Goal: Information Seeking & Learning: Find contact information

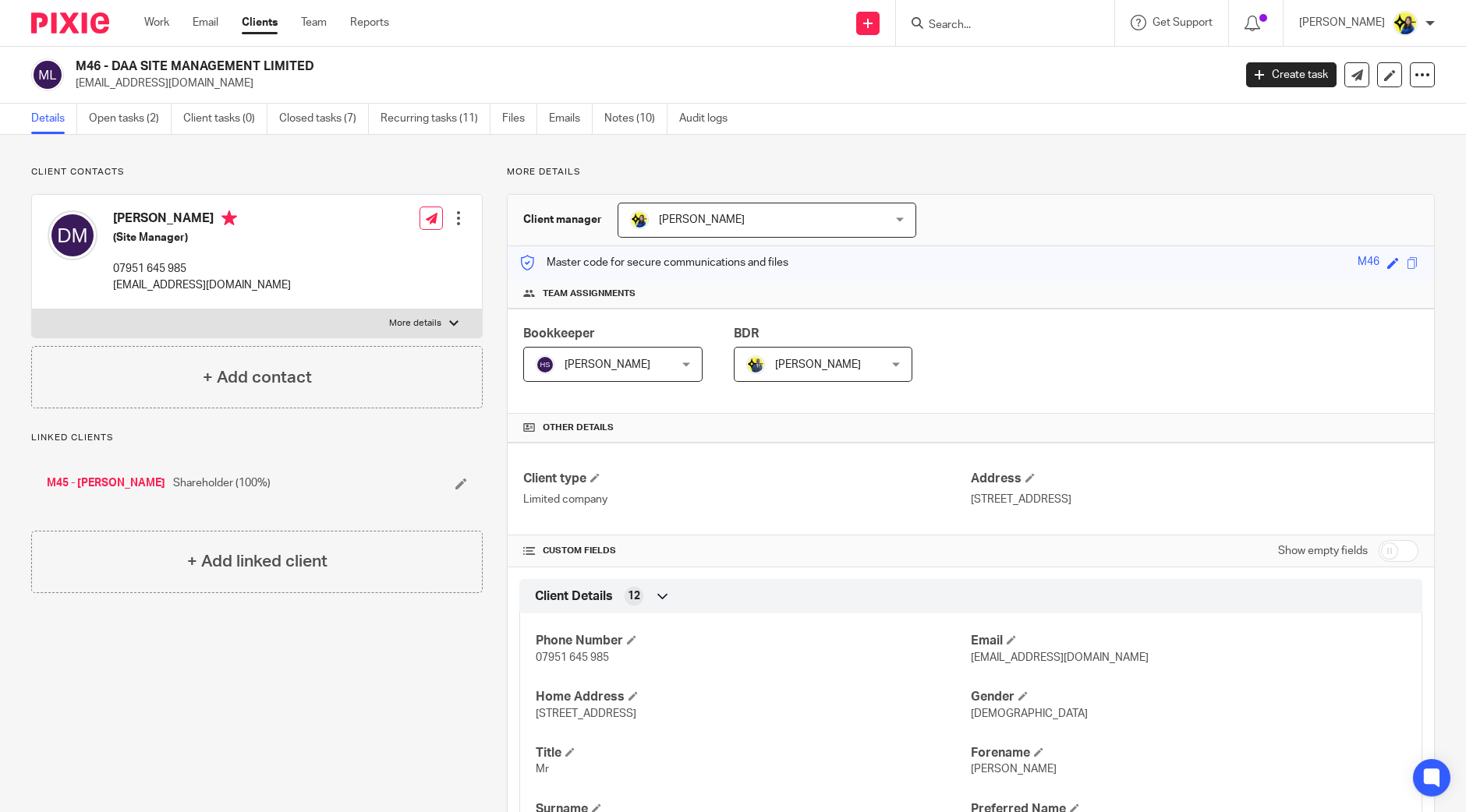
click at [1033, 25] on input "Search" at bounding box center [997, 26] width 140 height 14
click at [1042, 25] on input "sybil" at bounding box center [997, 26] width 140 height 14
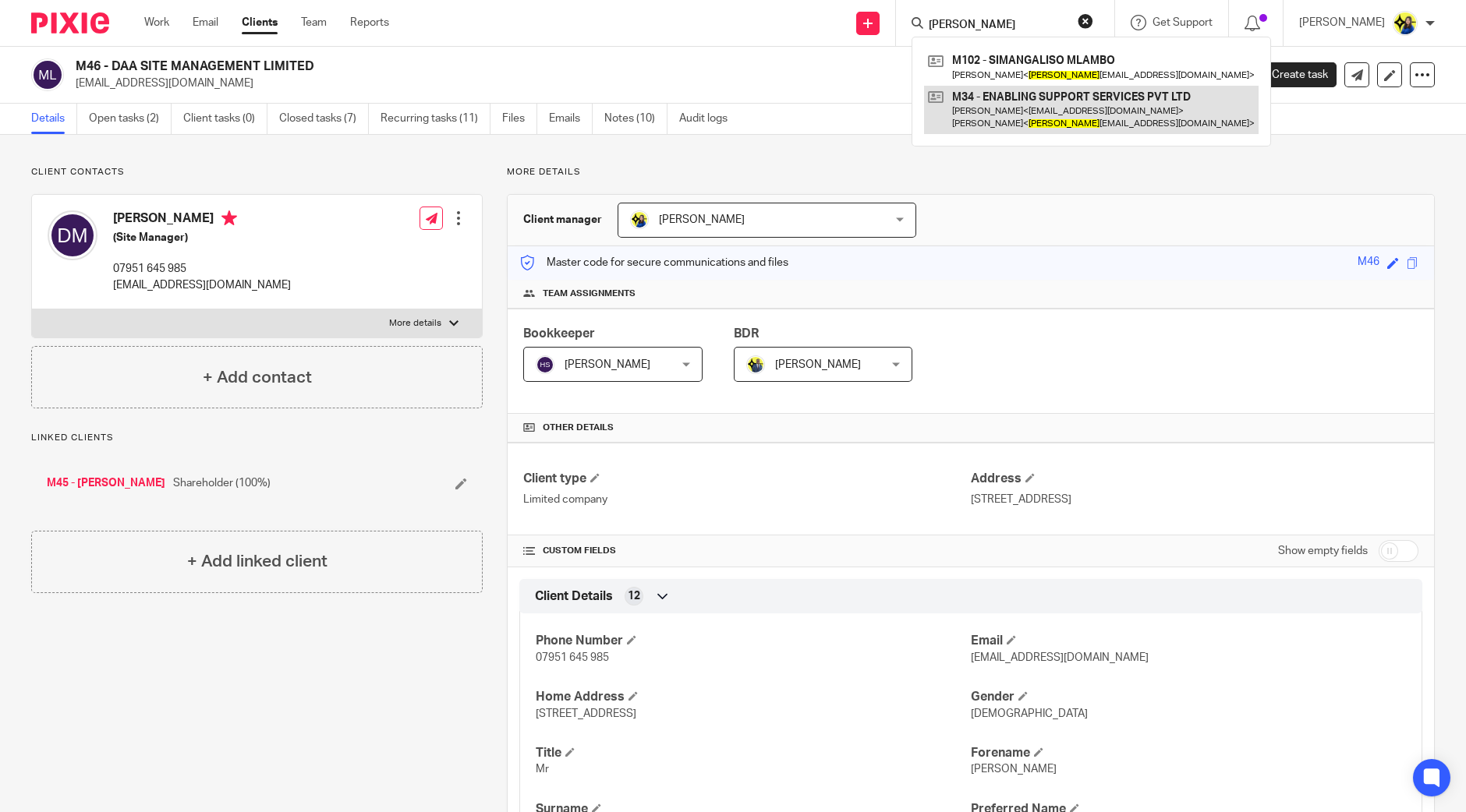
type input "sybil"
click at [1068, 107] on link at bounding box center [1092, 110] width 335 height 48
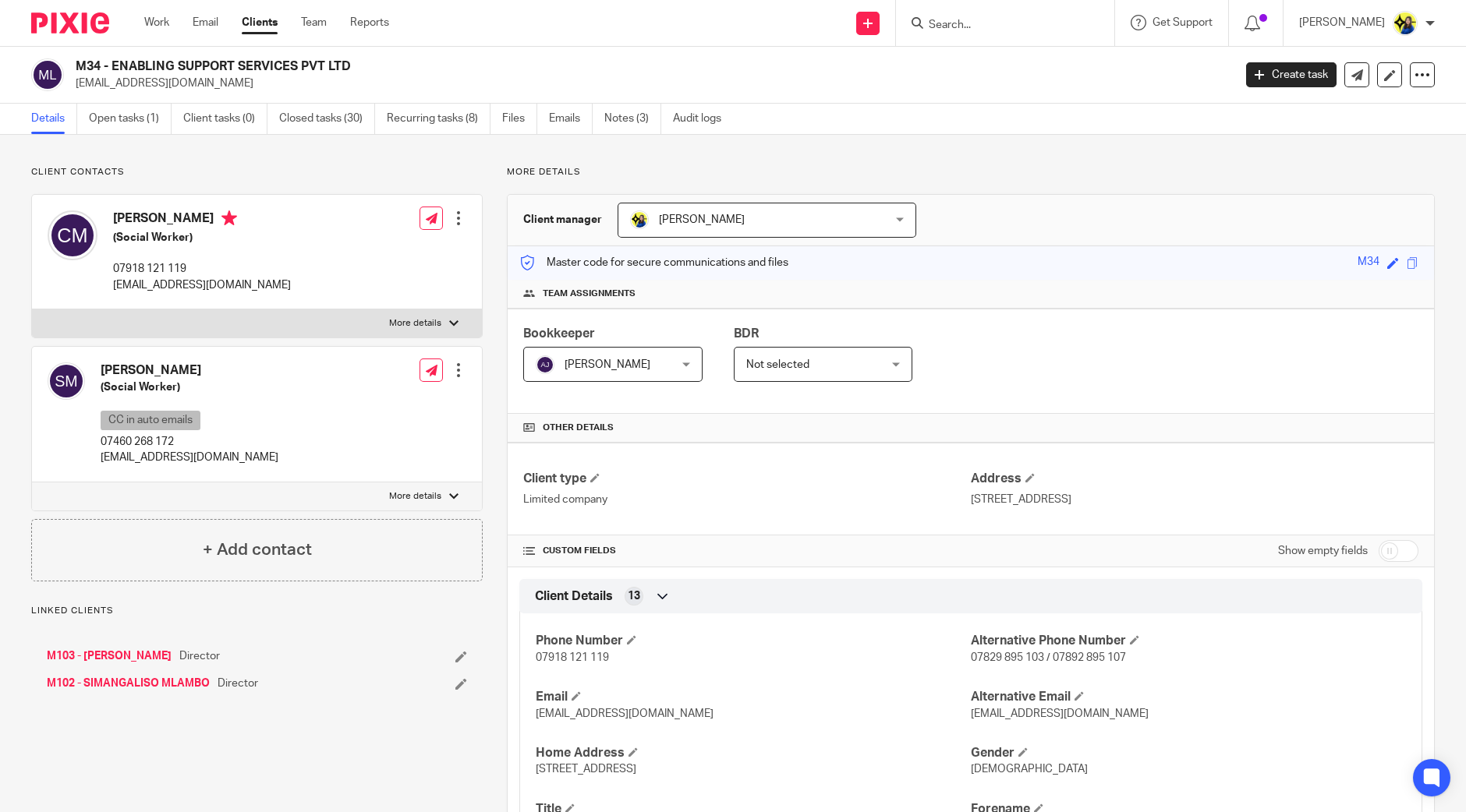
click at [158, 685] on link "M102 - SIMANGALISO MLAMBO" at bounding box center [129, 683] width 163 height 15
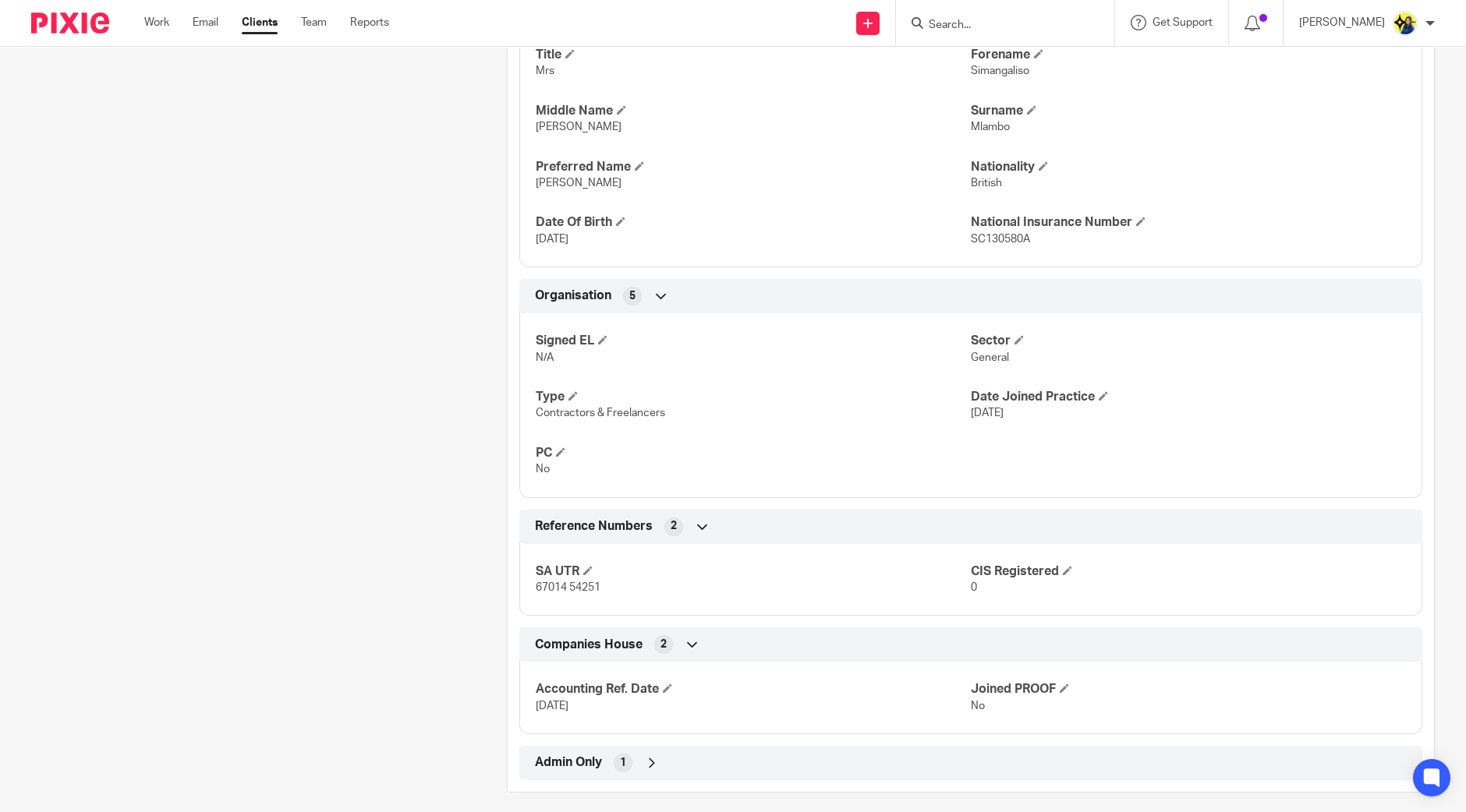
scroll to position [708, 0]
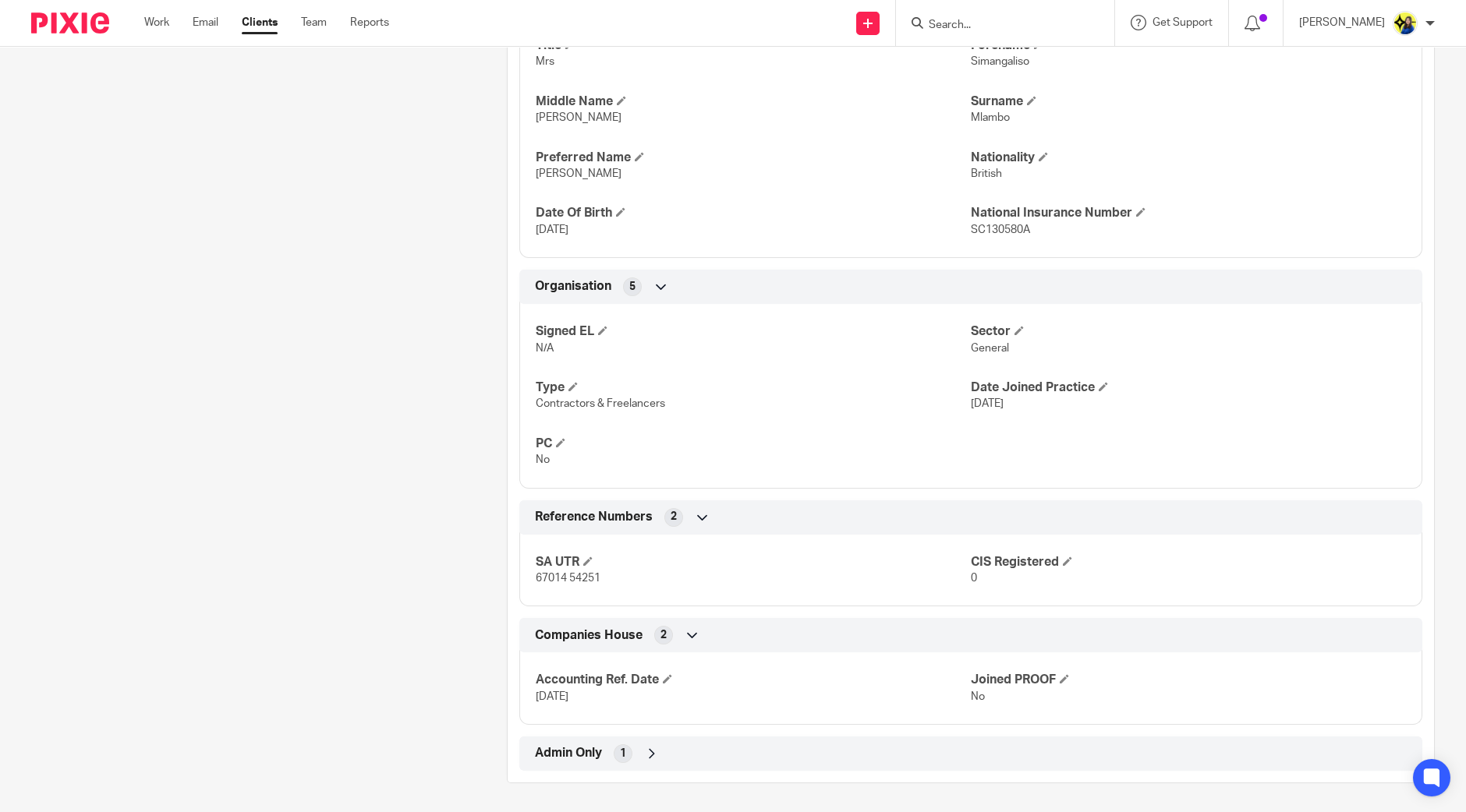
click at [414, 364] on div "Client contacts Simangaliso Mlambo (Social Worker) 07460 268 172 sybilmlambo@gm…" at bounding box center [244, 120] width 475 height 1325
click at [558, 745] on span "Admin Only" at bounding box center [569, 753] width 67 height 16
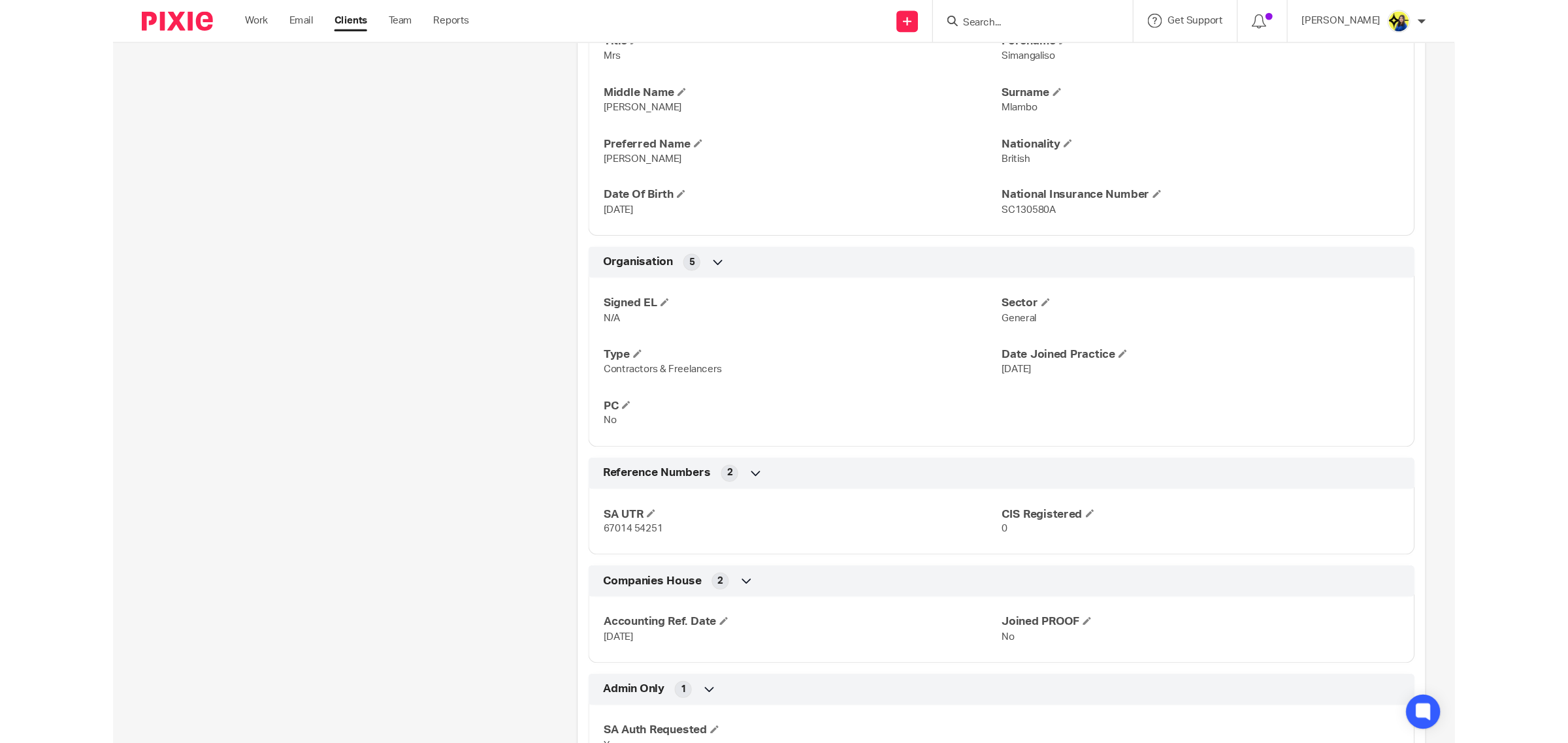
scroll to position [653, 0]
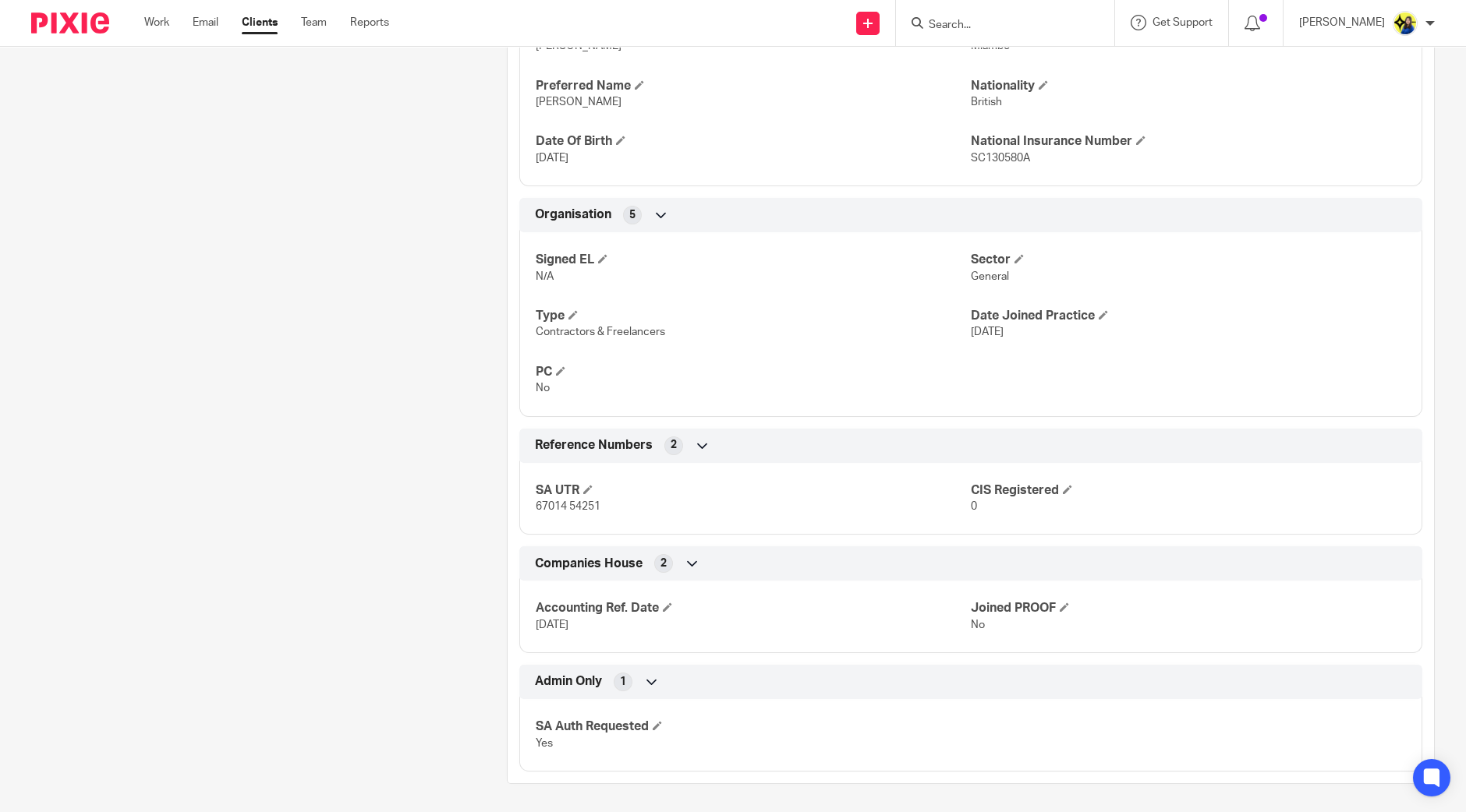
click at [348, 604] on div "Client contacts Simangaliso Mlambo (Social Worker) 07460 268 172 sybilmlambo@gm…" at bounding box center [244, 85] width 475 height 1398
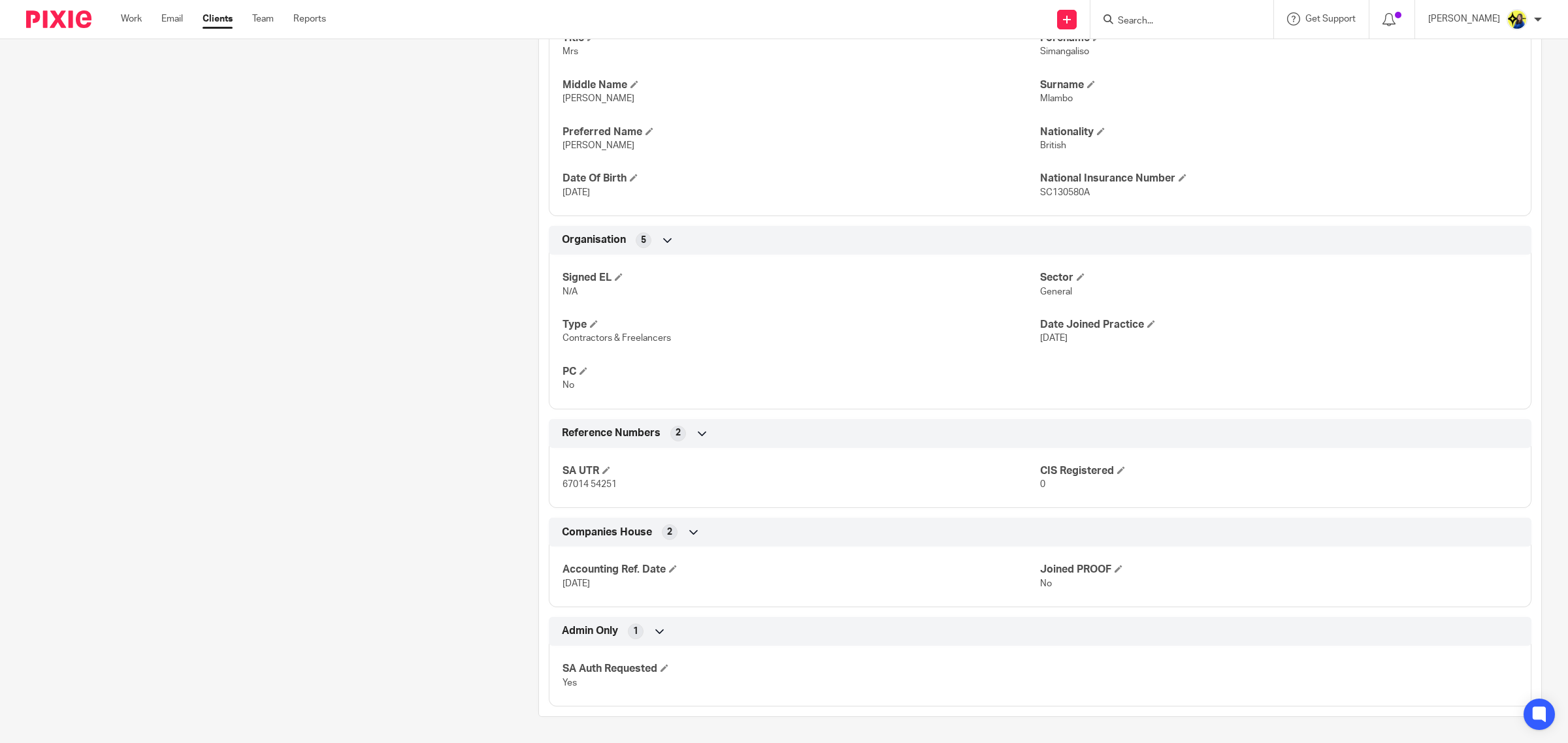
scroll to position [595, 0]
click at [1189, 17] on input "Search" at bounding box center [1175, 22] width 118 height 12
type input "m91"
click at [1227, 46] on link at bounding box center [1241, 61] width 254 height 40
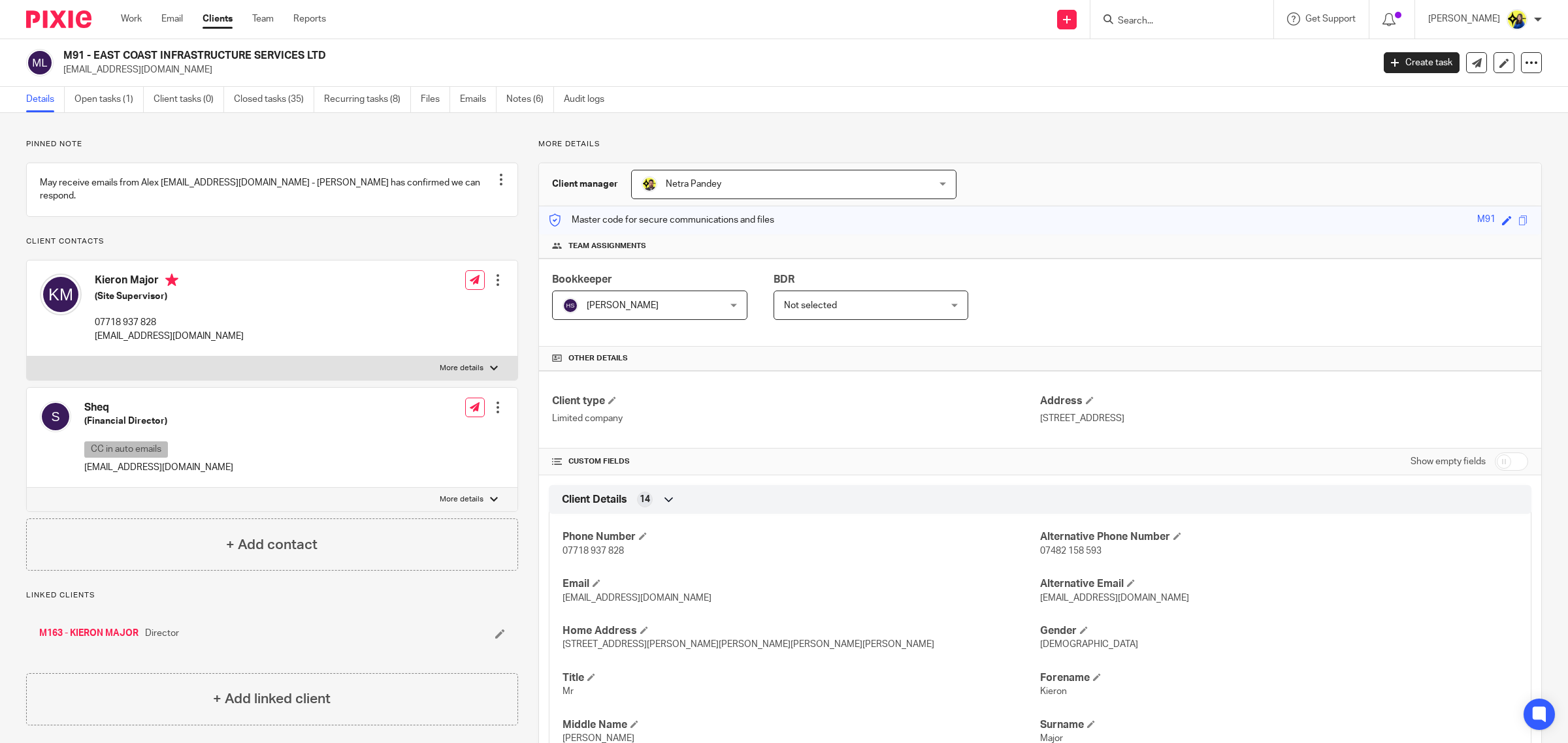
click at [417, 143] on p "Pinned note" at bounding box center [272, 144] width 492 height 11
click at [423, 144] on p "Pinned note" at bounding box center [272, 144] width 492 height 11
click at [535, 102] on link "Notes (6)" at bounding box center [530, 100] width 48 height 26
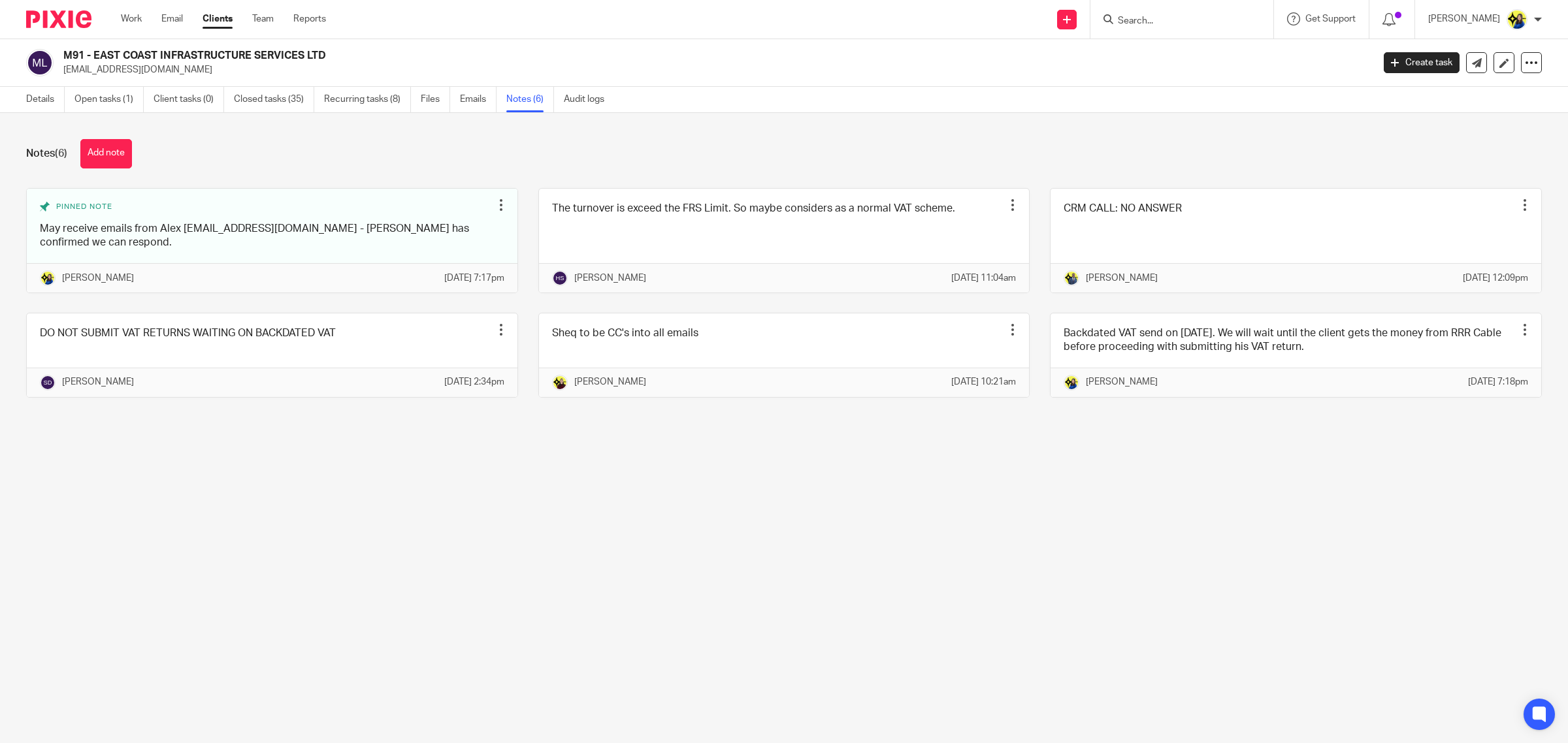
click at [410, 165] on div "Notes (6) Add note" at bounding box center [784, 153] width 1516 height 30
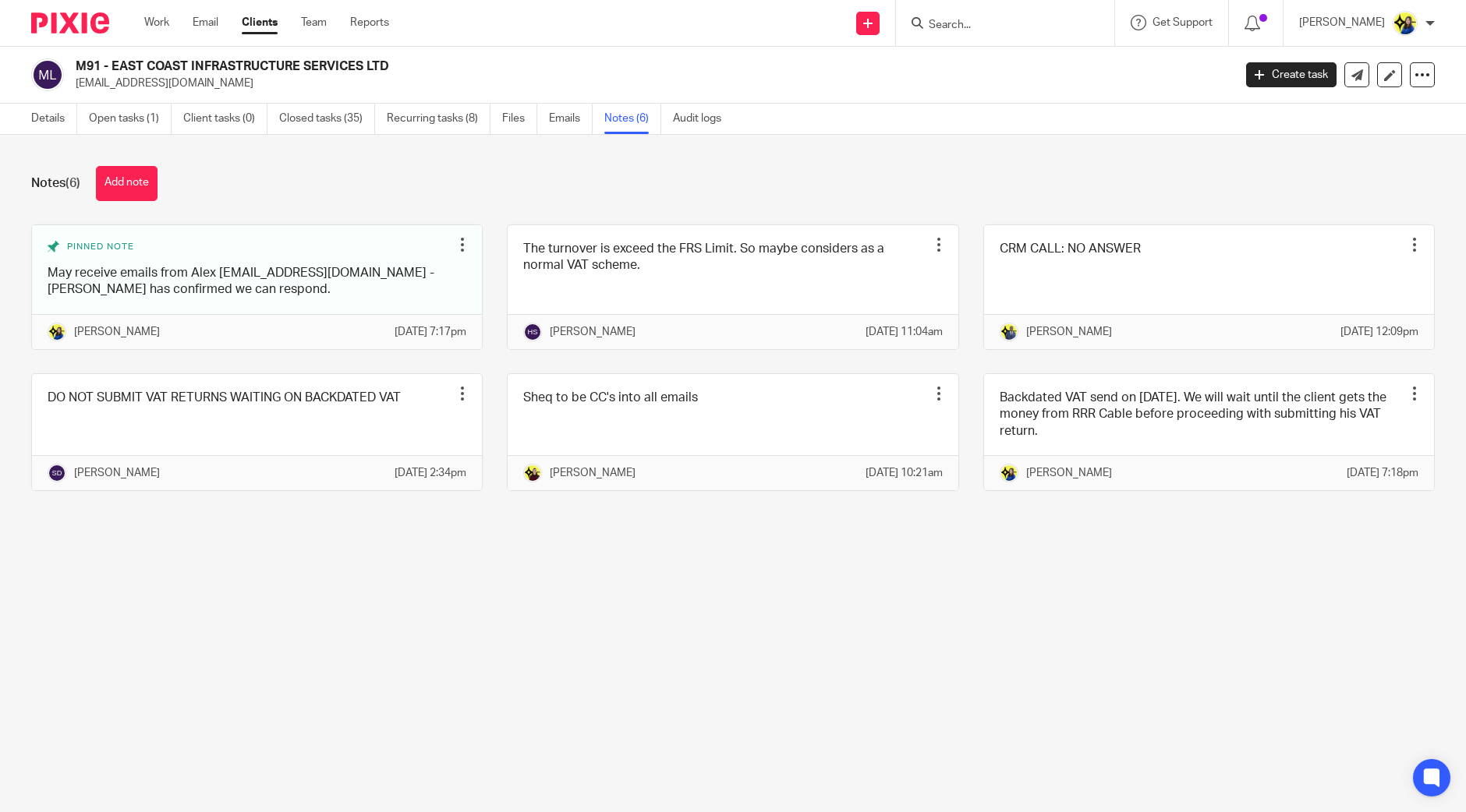
click at [852, 185] on div "Notes (6) Add note" at bounding box center [733, 183] width 1404 height 35
click at [1037, 25] on input "Search" at bounding box center [997, 26] width 140 height 14
click at [1028, 25] on input "Search" at bounding box center [997, 26] width 140 height 14
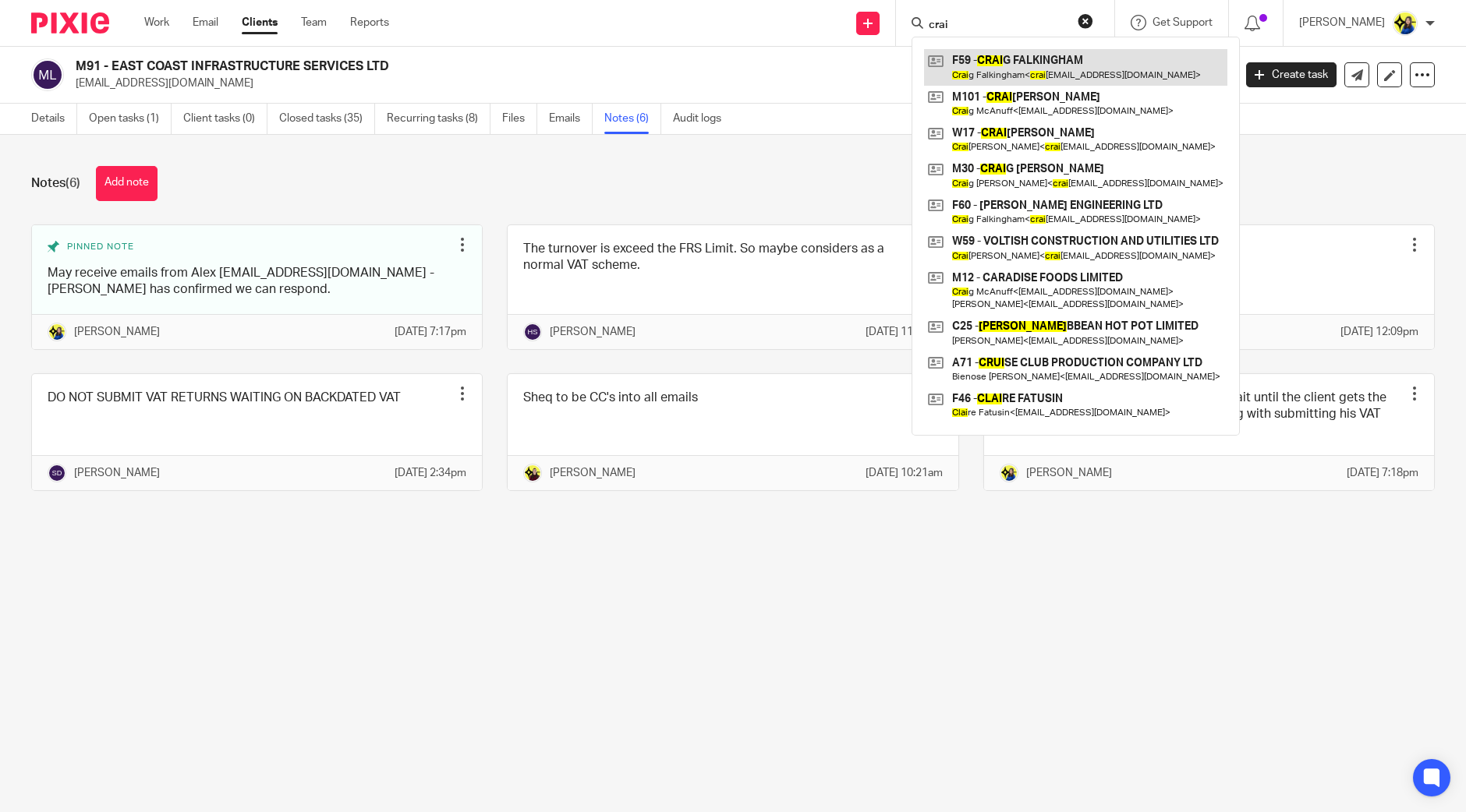
type input "crai"
click at [1027, 56] on link at bounding box center [1076, 67] width 303 height 36
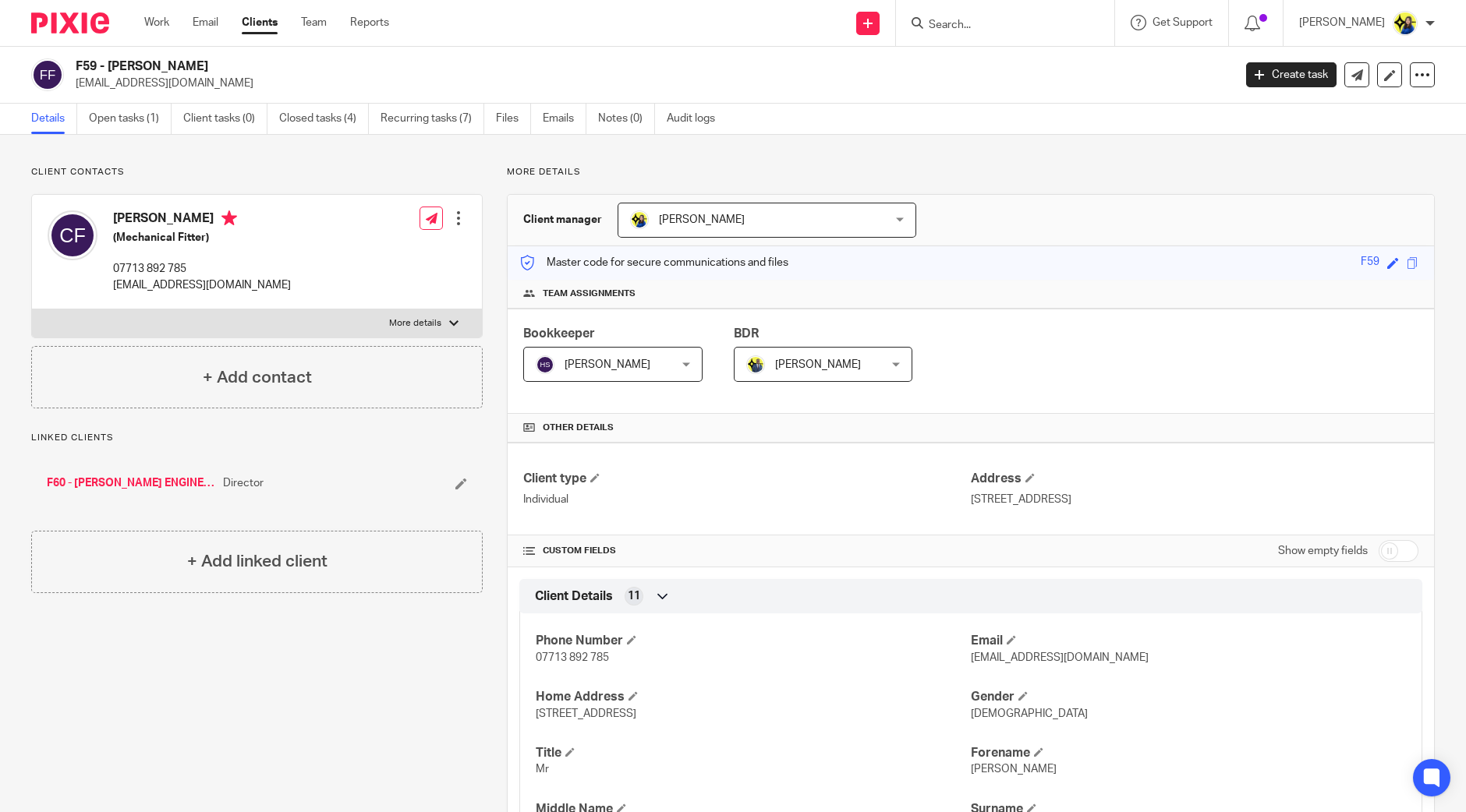
click at [612, 113] on link "Notes (3)" at bounding box center [627, 119] width 57 height 31
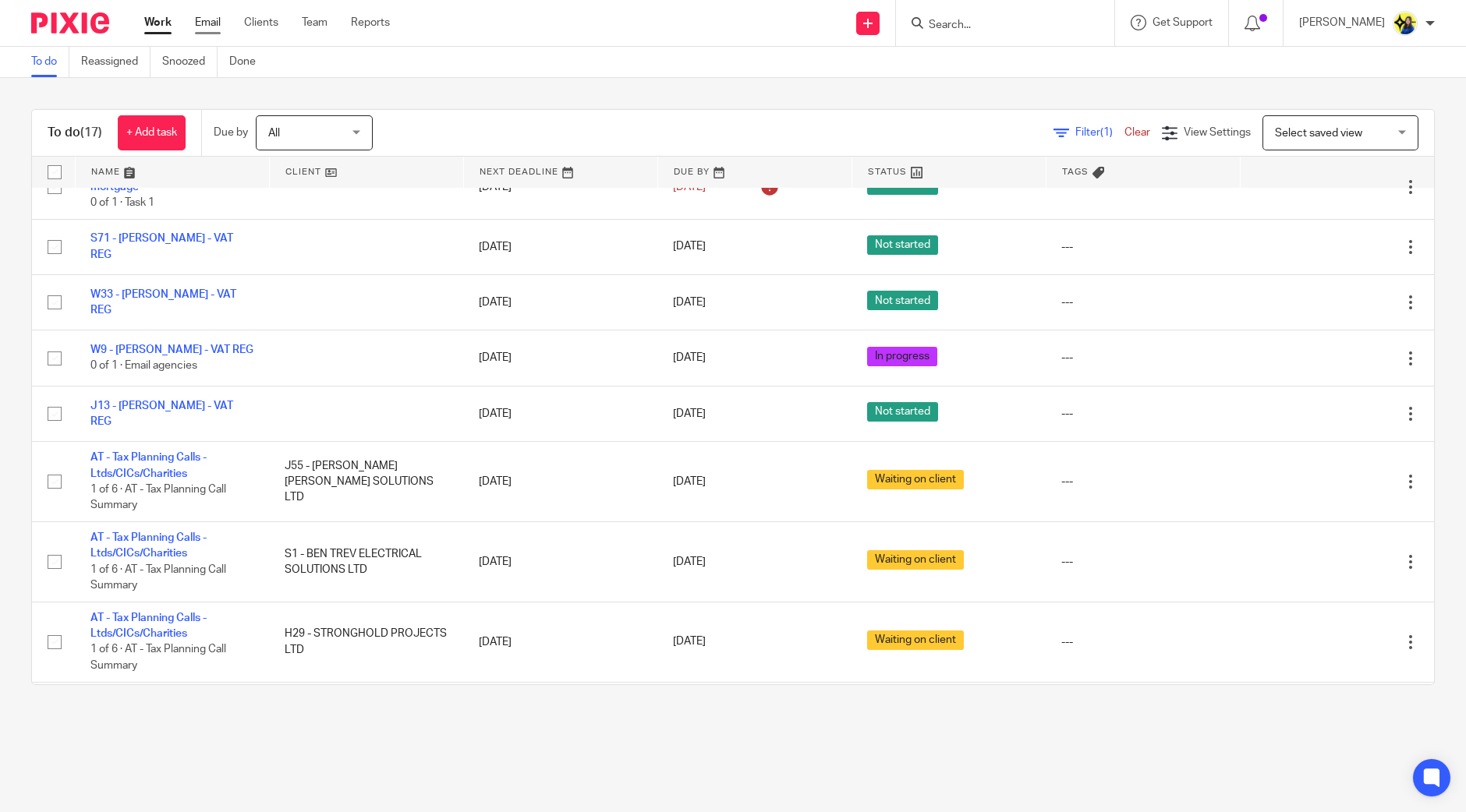
scroll to position [119, 0]
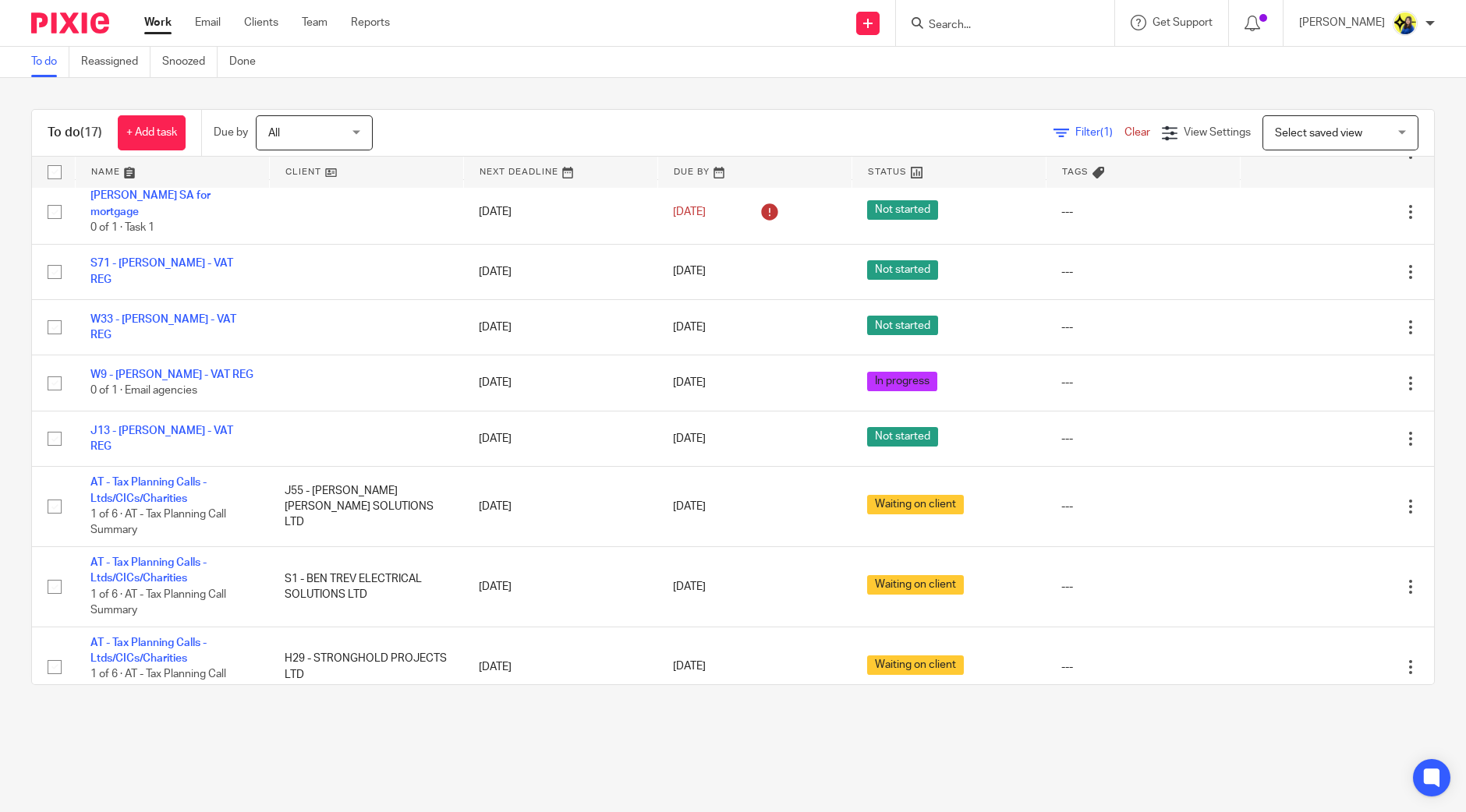
click at [1018, 23] on input "Search" at bounding box center [997, 26] width 140 height 14
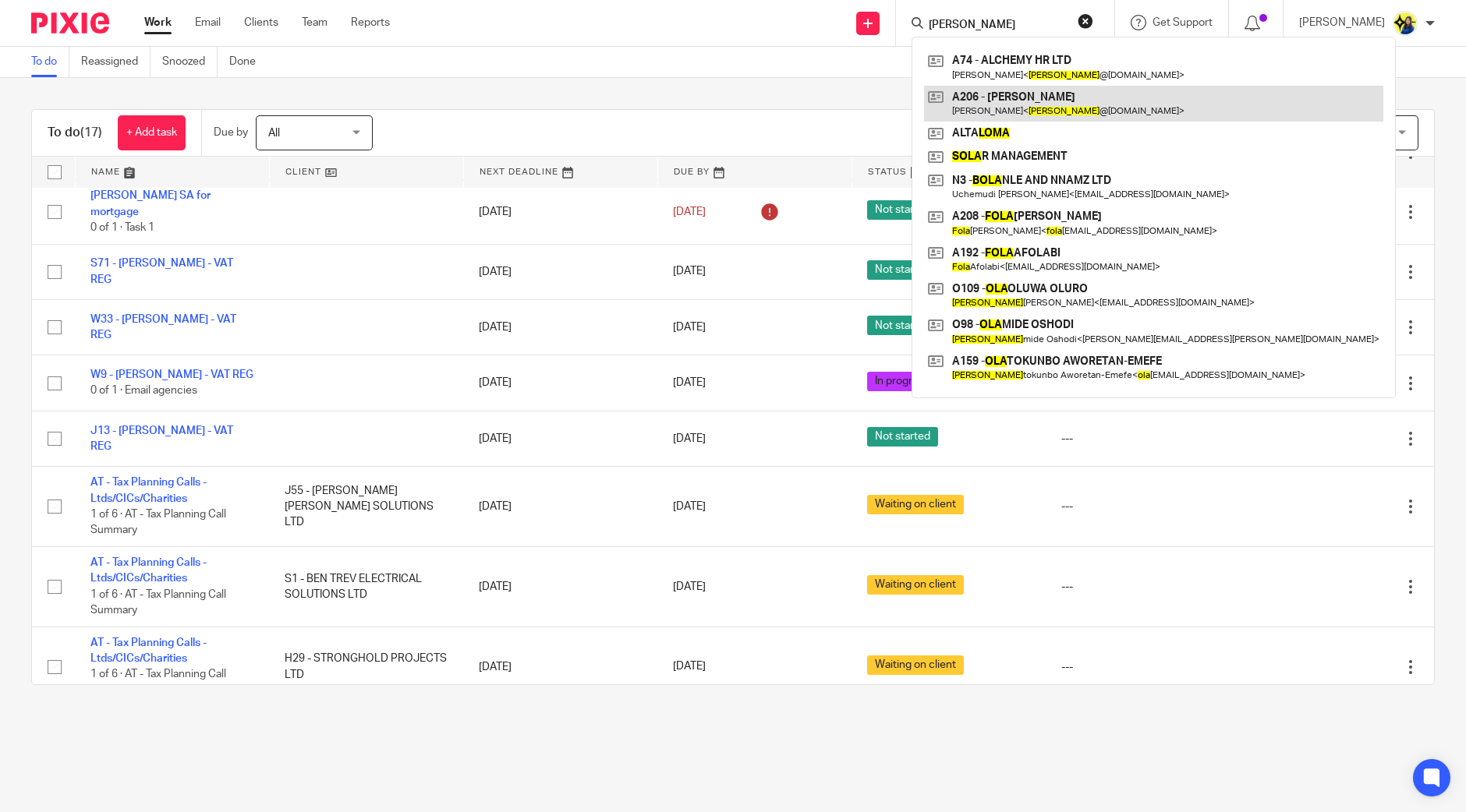
type input "lola"
click at [1072, 100] on link at bounding box center [1154, 104] width 459 height 36
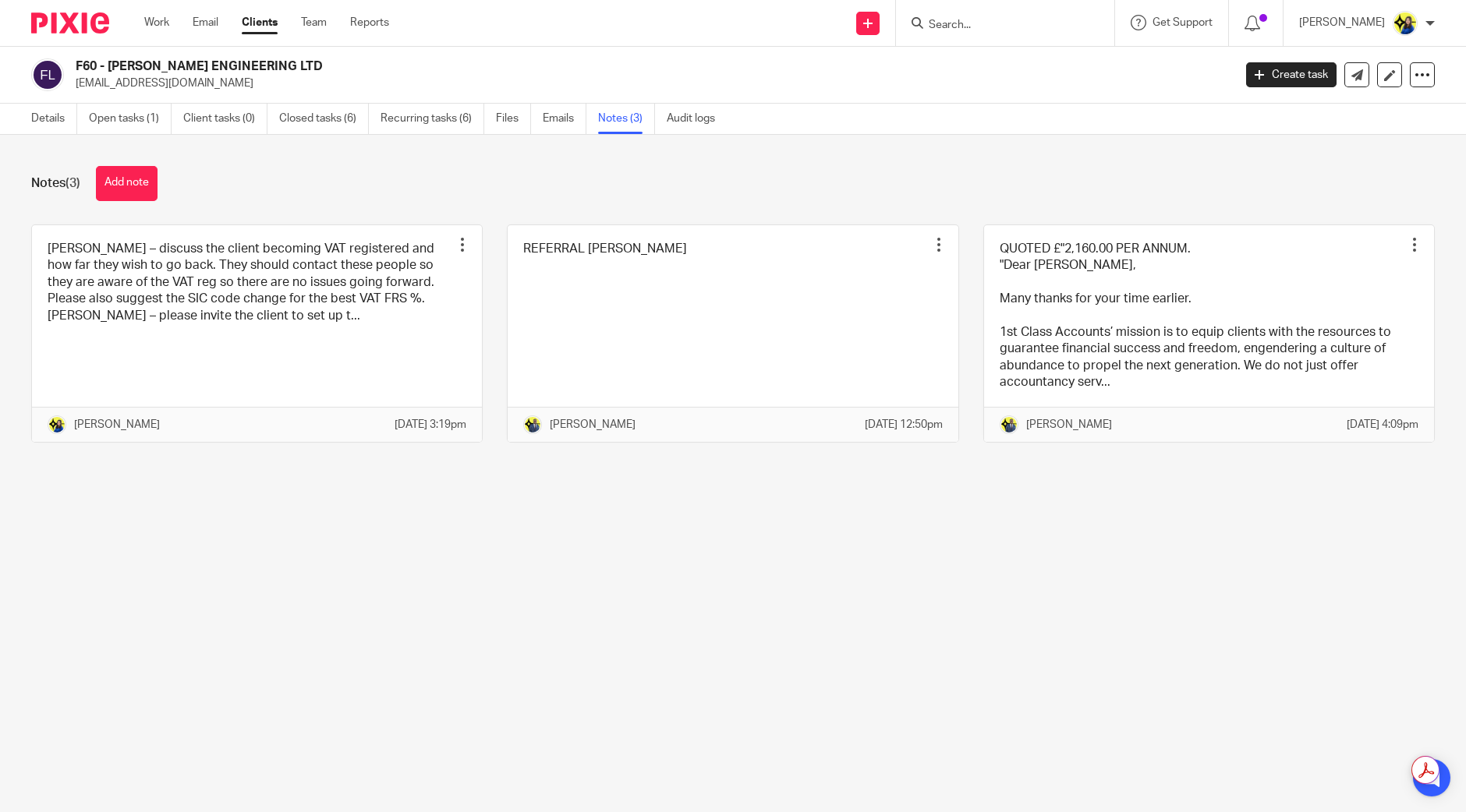
click at [267, 184] on div "Notes (3) Add note" at bounding box center [733, 183] width 1404 height 35
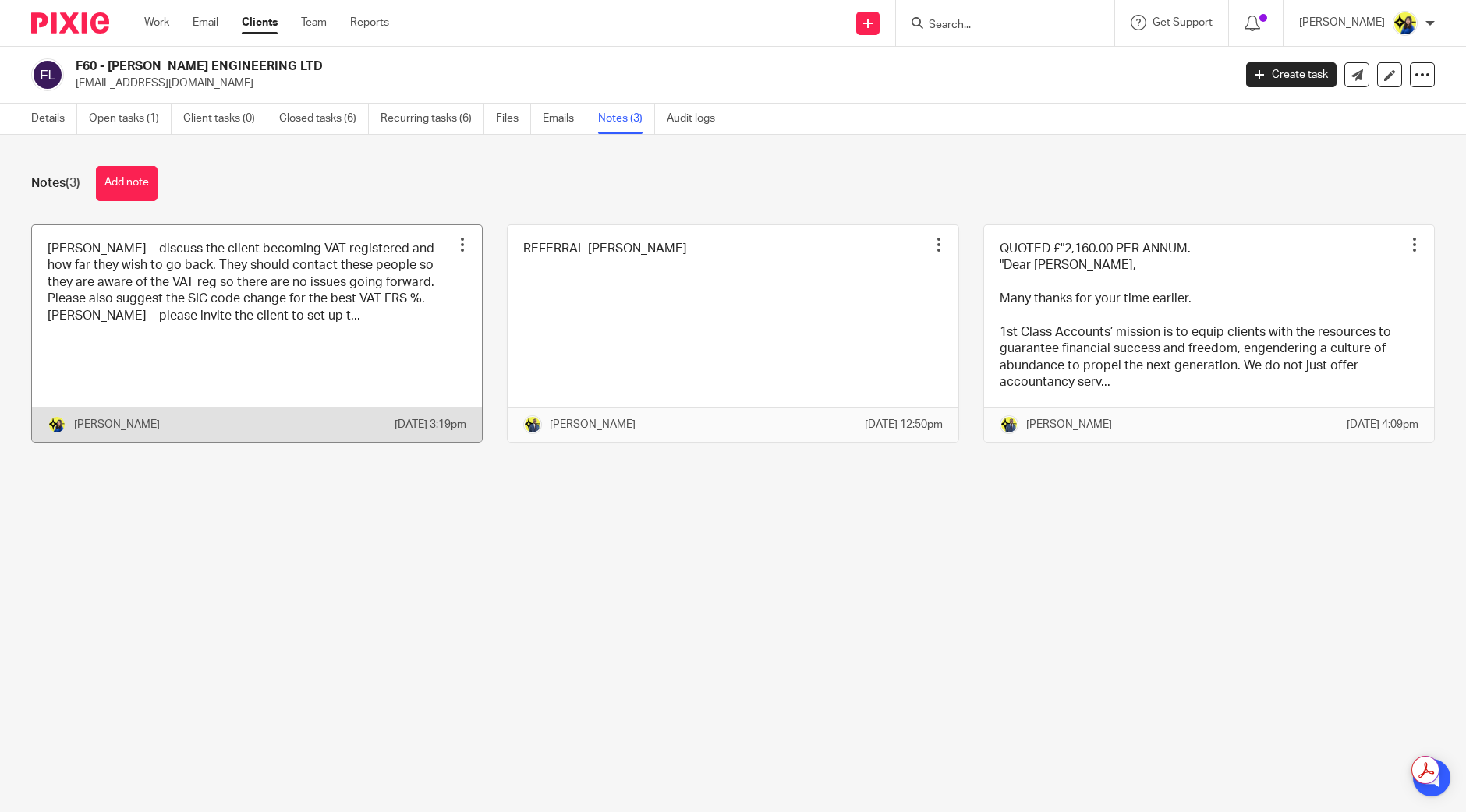
click at [237, 317] on link at bounding box center [256, 333] width 450 height 216
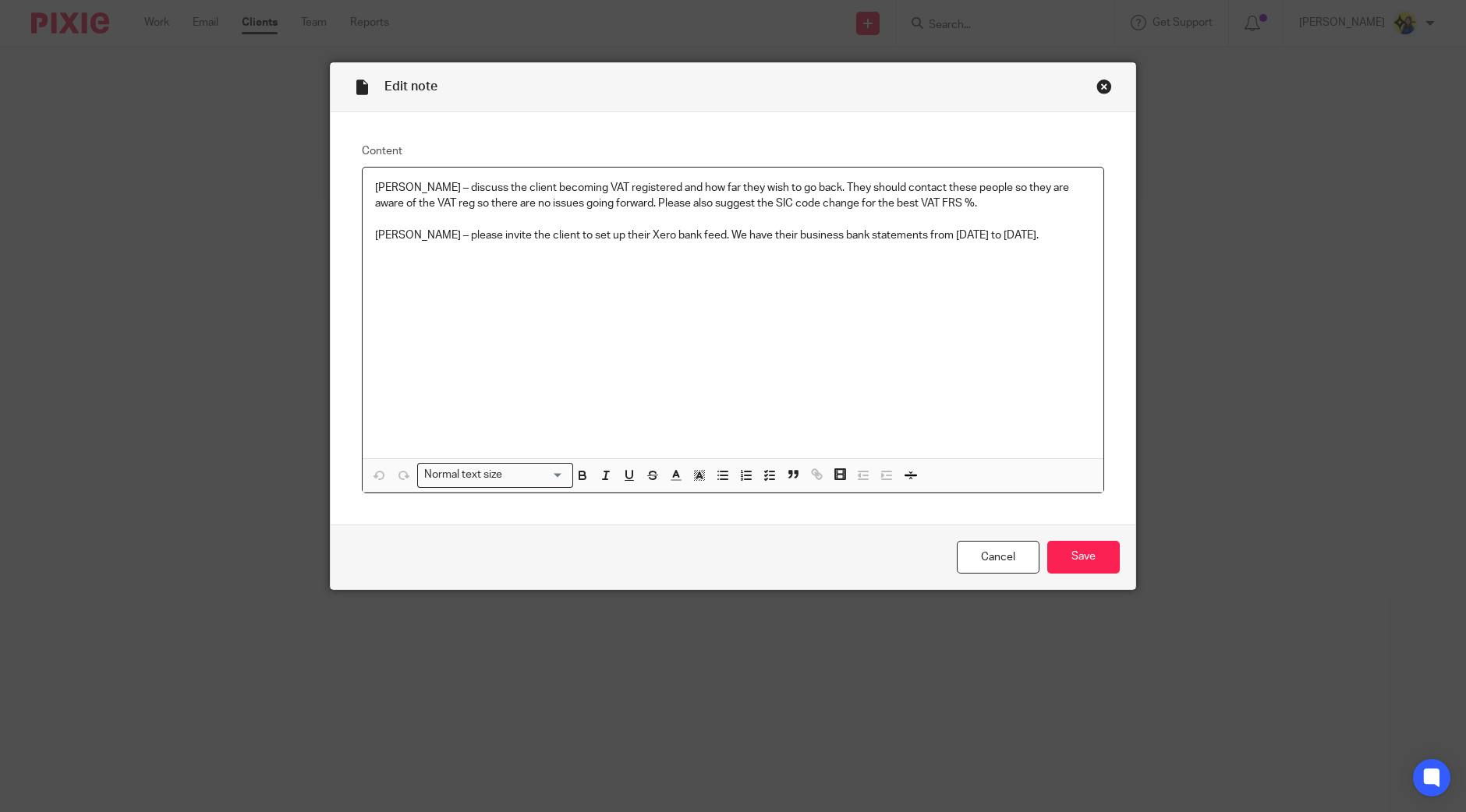
click at [183, 318] on div "Edit note Content Bobo – discuss the client becoming VAT registered and how far…" at bounding box center [733, 406] width 1466 height 812
click at [1099, 86] on div "Close this dialog window" at bounding box center [1104, 86] width 15 height 15
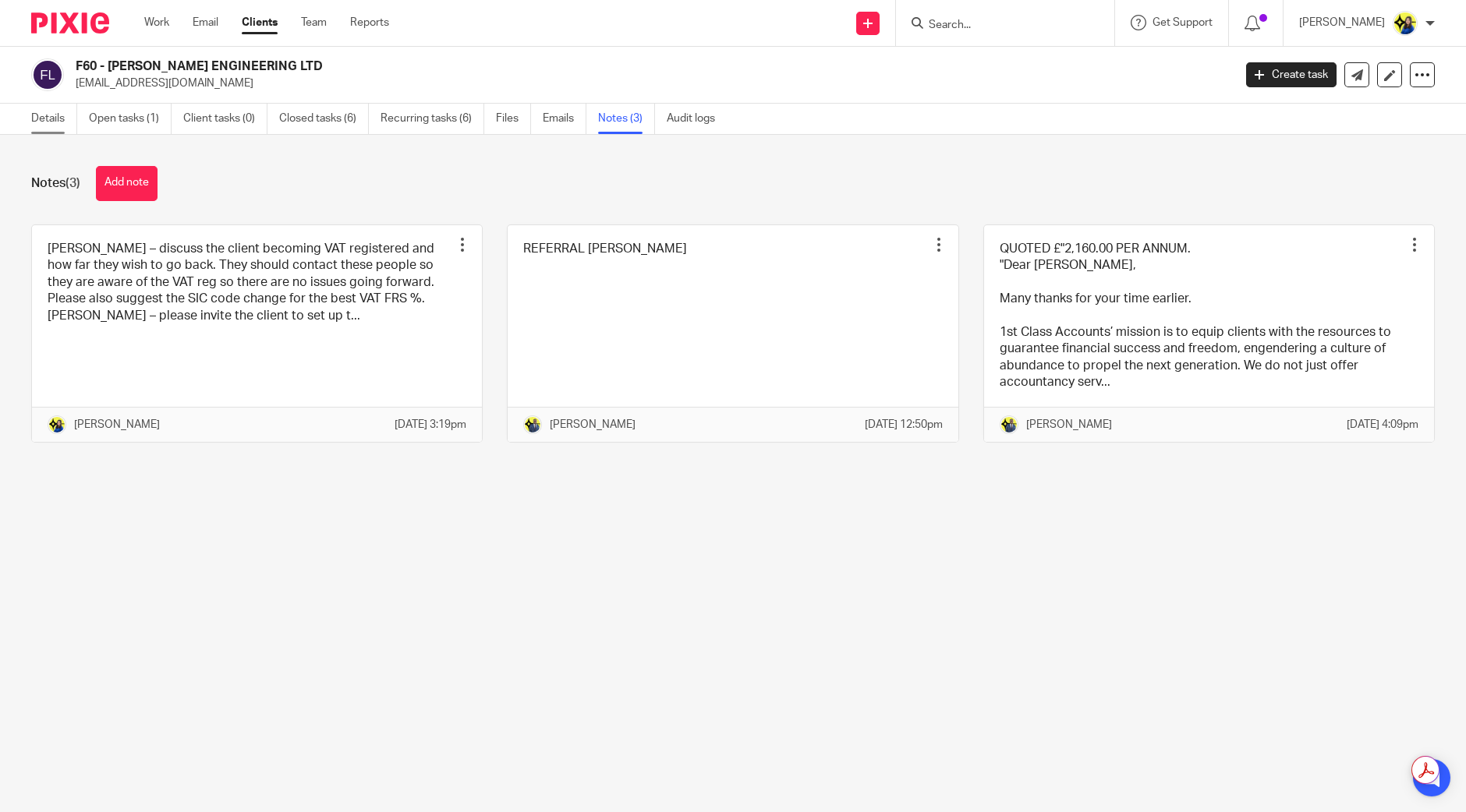
click at [49, 113] on link "Details" at bounding box center [53, 119] width 46 height 31
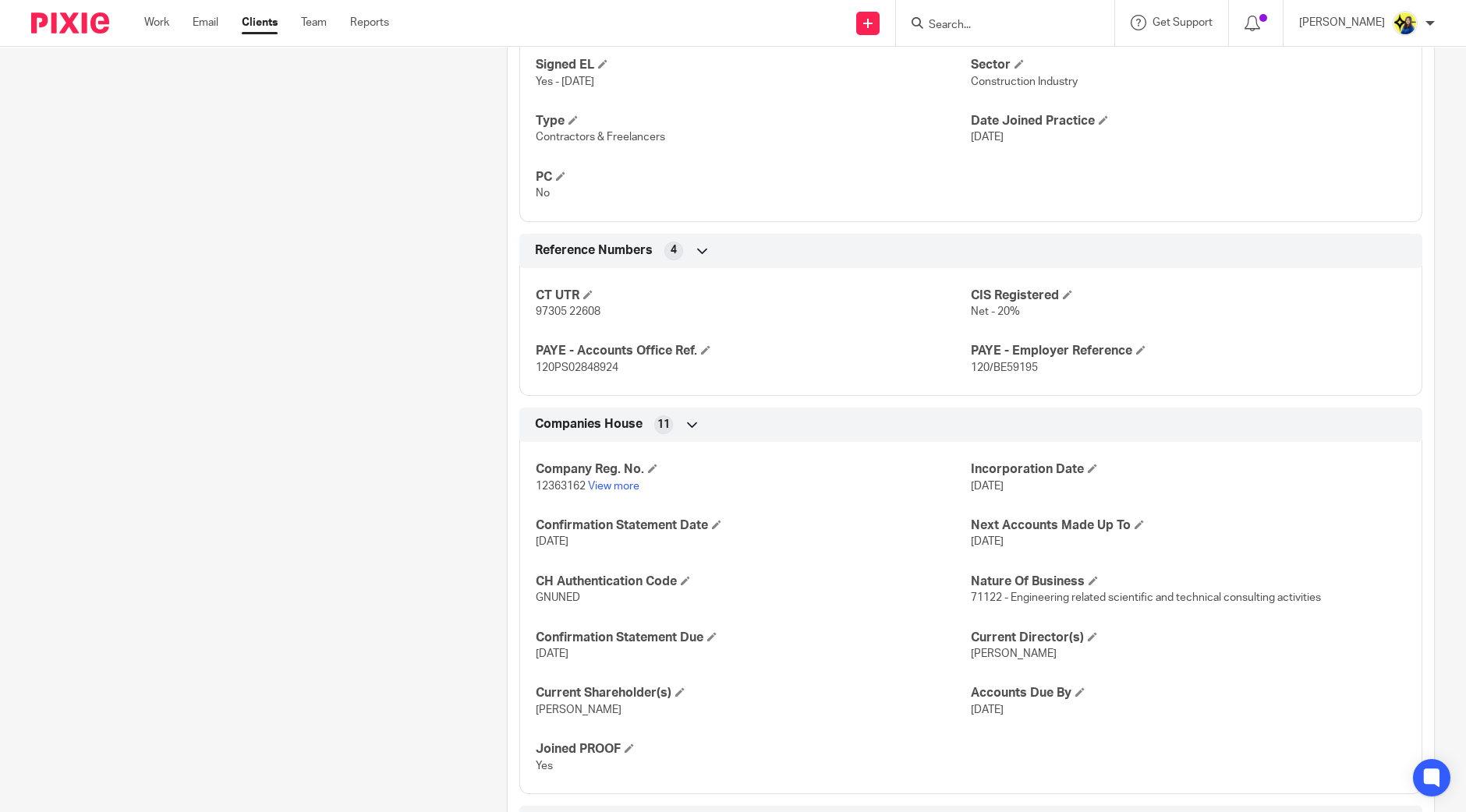
scroll to position [1044, 0]
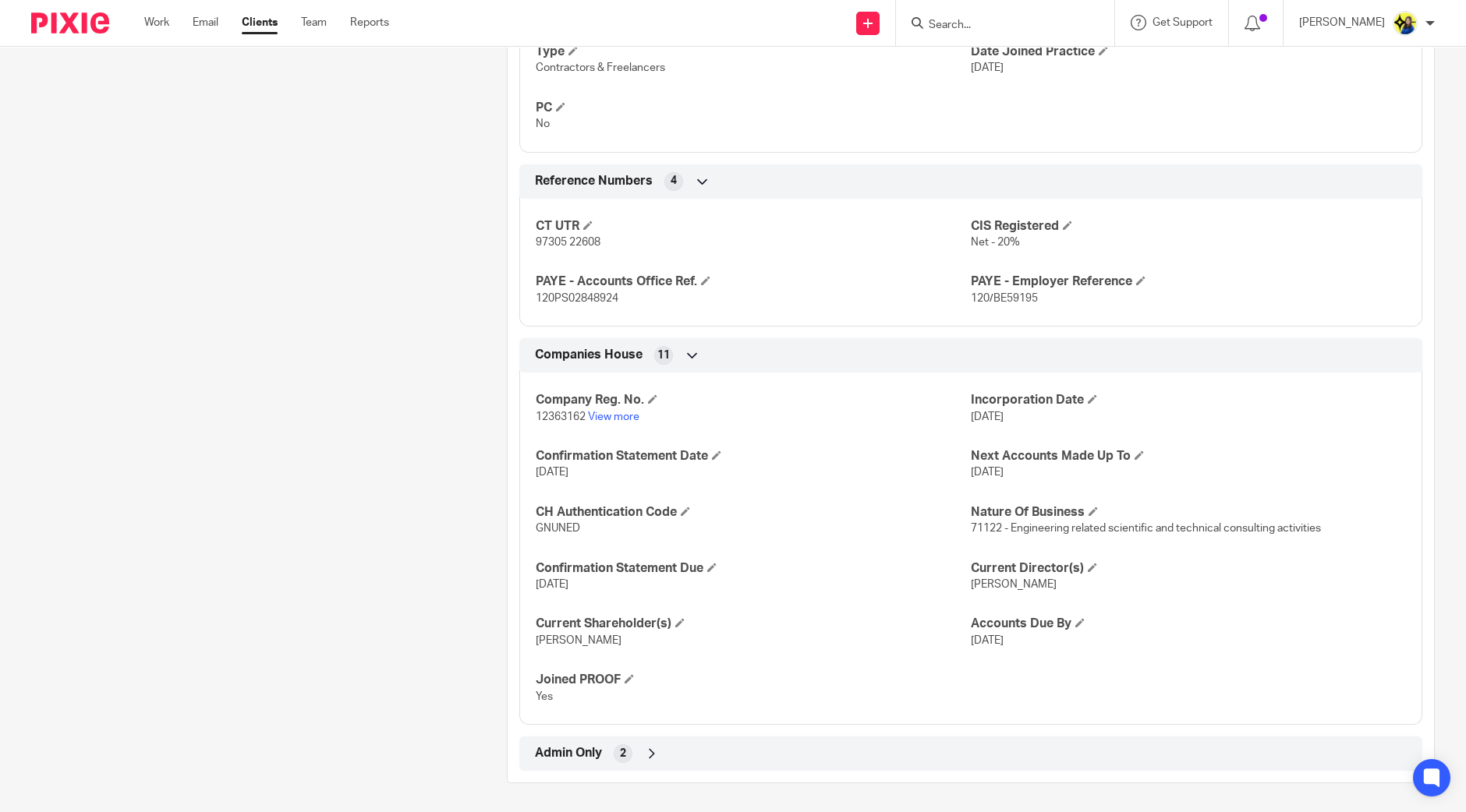
drag, startPoint x: 281, startPoint y: 224, endPoint x: 218, endPoint y: 25, distance: 208.7
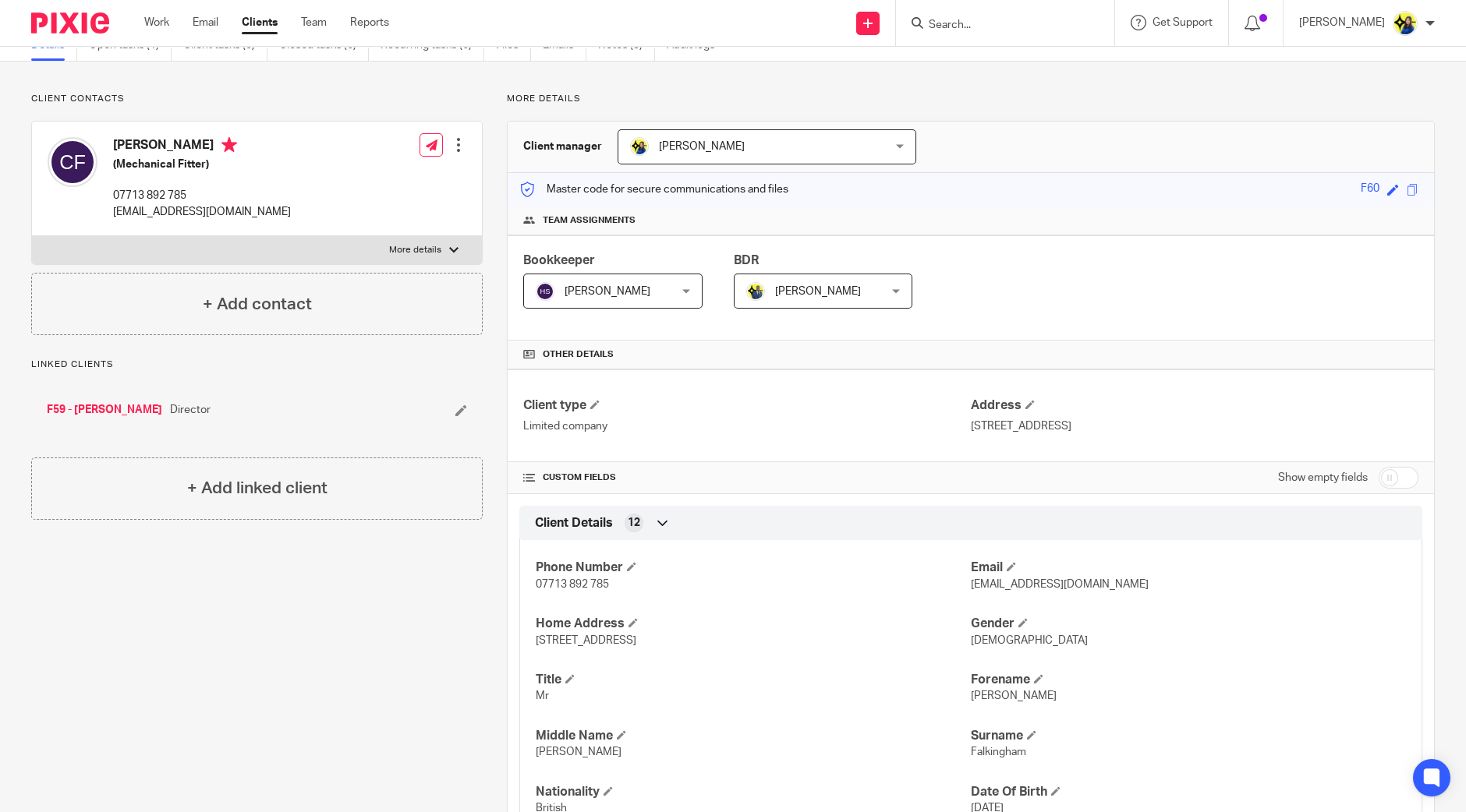
scroll to position [0, 0]
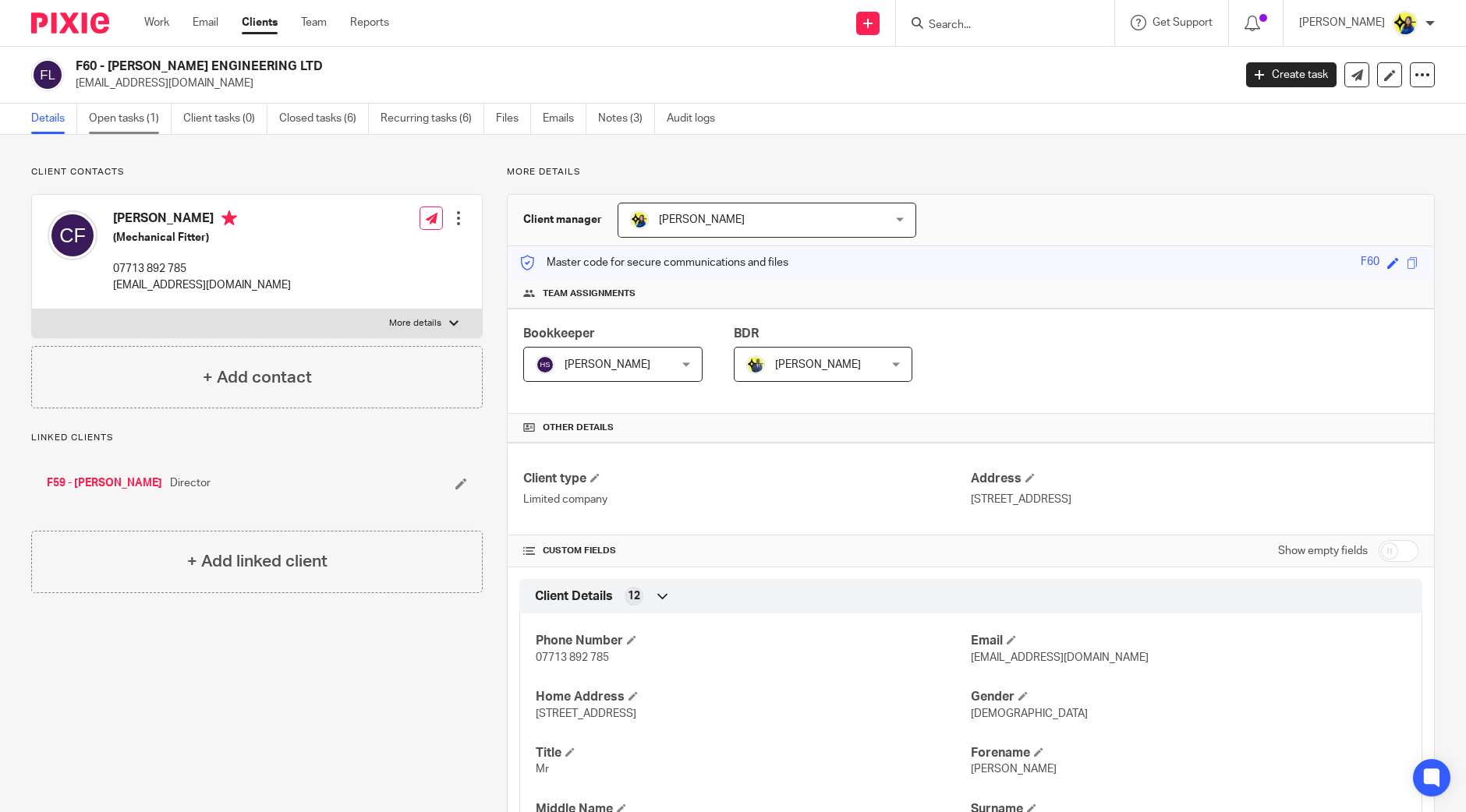
click at [117, 116] on link "Open tasks (1)" at bounding box center [129, 119] width 82 height 31
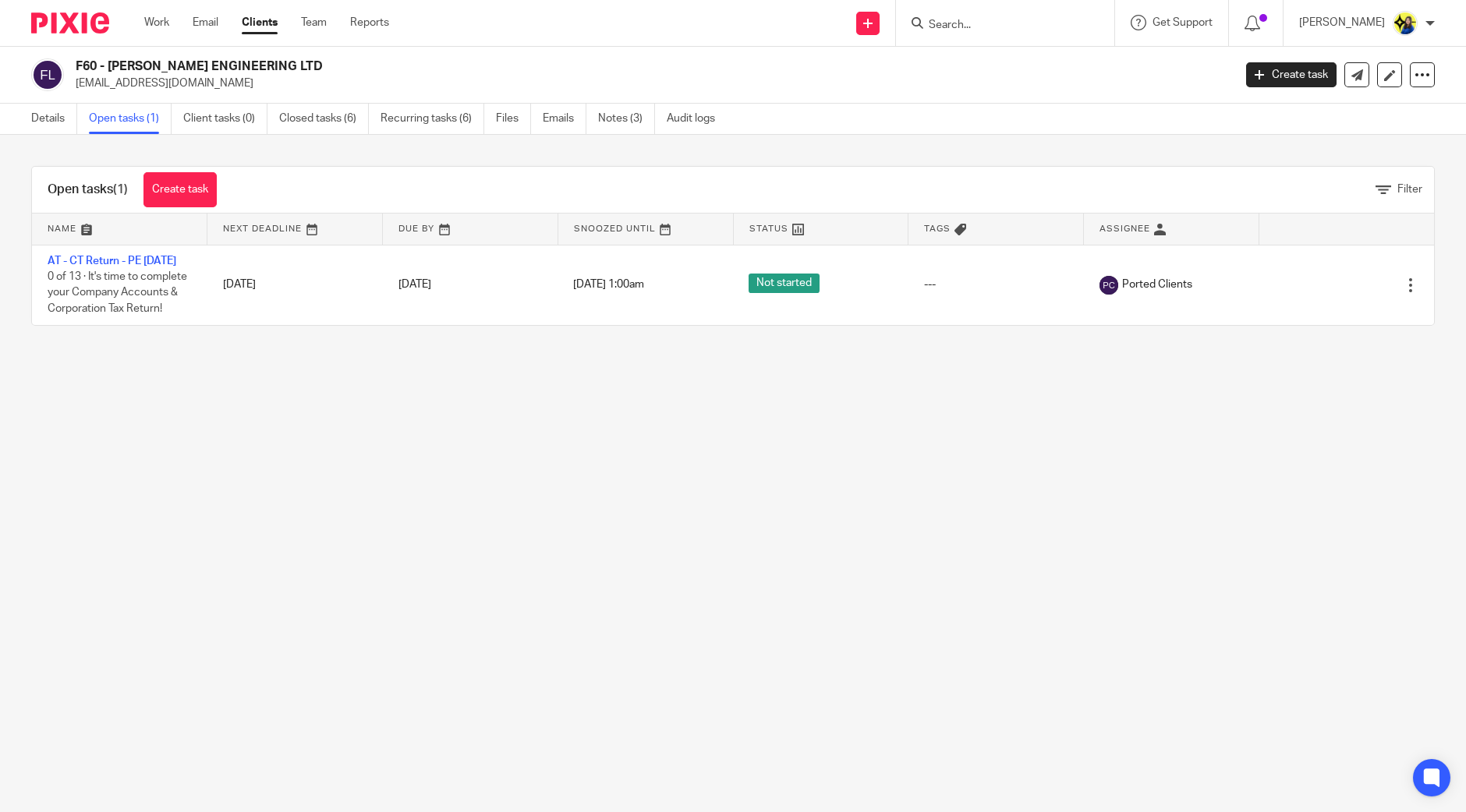
click at [1038, 24] on input "Search" at bounding box center [997, 26] width 140 height 14
click at [807, 587] on main "F60 - C. FALKINGHAM ENGINEERING LTD craig_falkingham14@yahoo.co.uk Create task …" at bounding box center [733, 406] width 1466 height 812
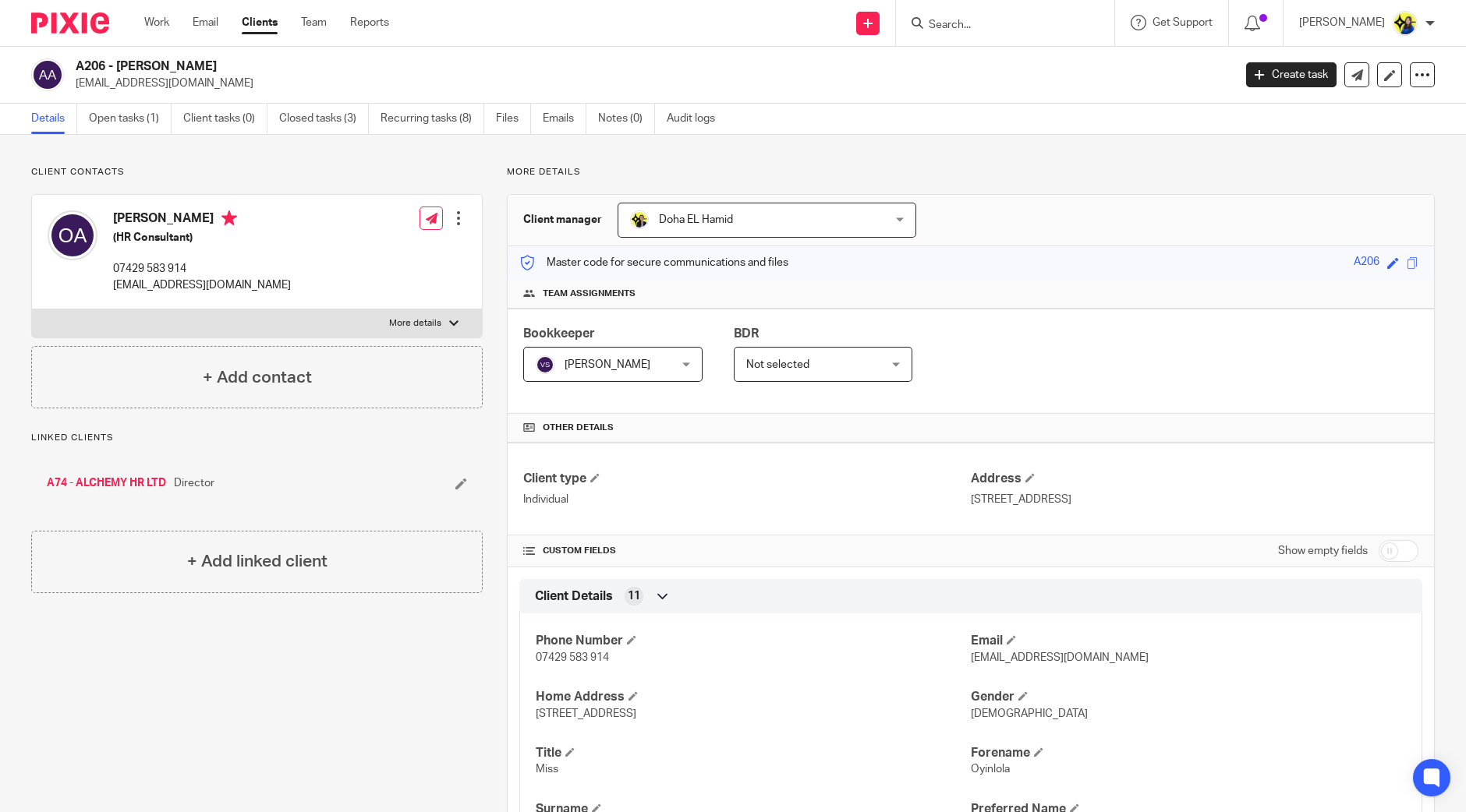
click at [1068, 29] on input "Search" at bounding box center [997, 26] width 140 height 14
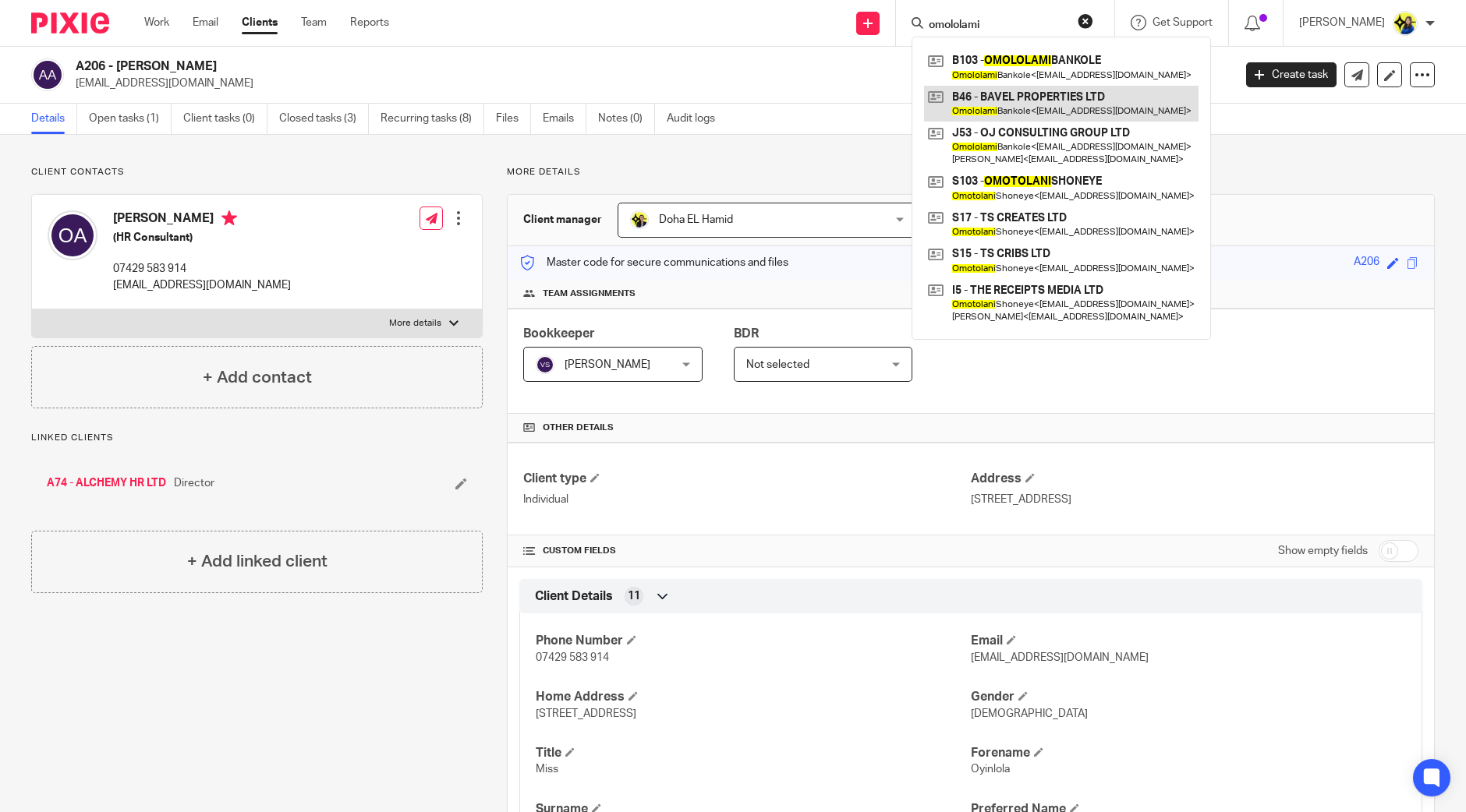
type input "omololami"
click at [1100, 97] on link at bounding box center [1061, 104] width 274 height 36
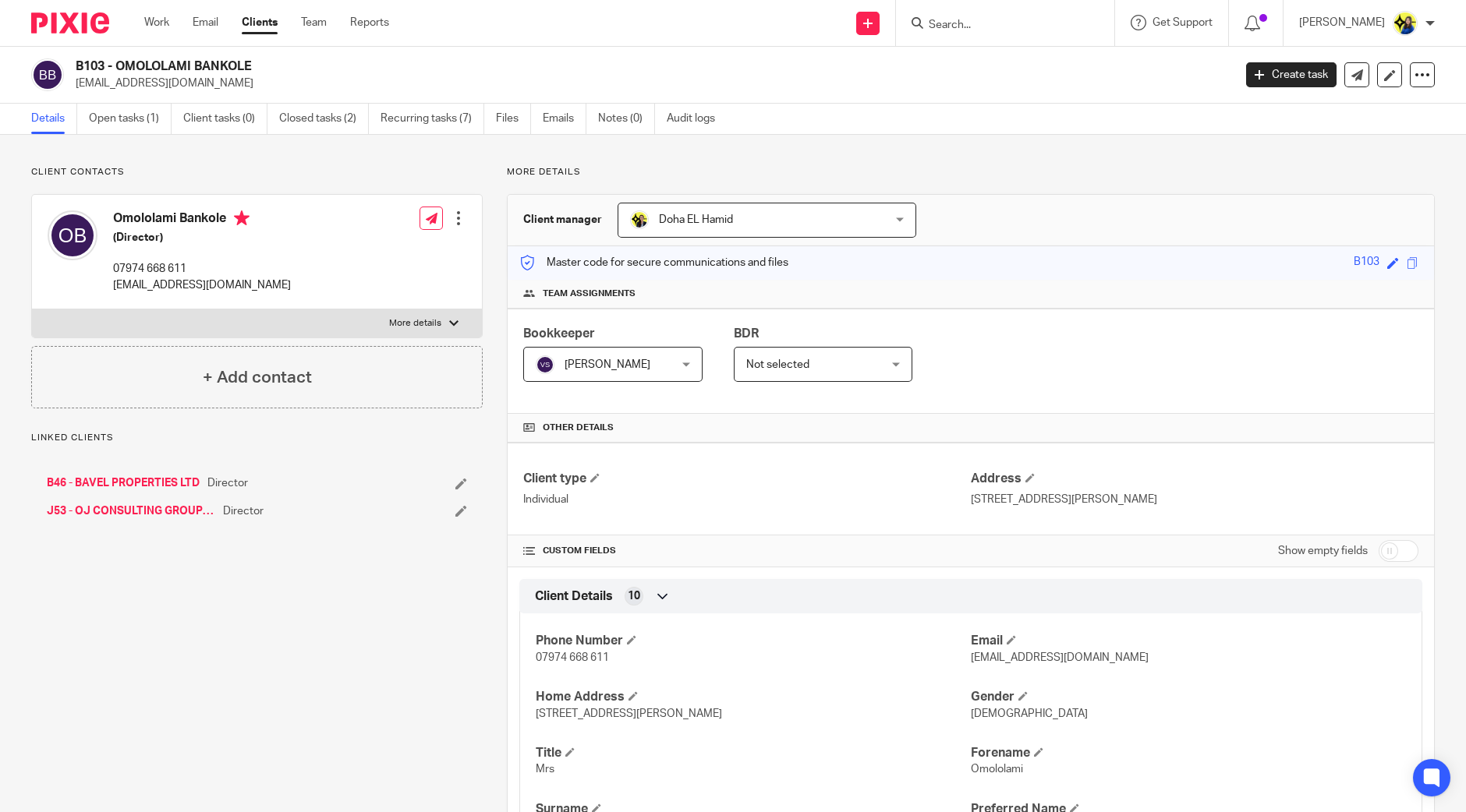
drag, startPoint x: 72, startPoint y: 65, endPoint x: 301, endPoint y: 51, distance: 229.4
click at [301, 51] on div "B103 - OMOLOLAMI BANKOLE [EMAIL_ADDRESS][DOMAIN_NAME] Create task Update from C…" at bounding box center [733, 75] width 1466 height 57
copy h2 "B103 - OMOLOLAMI BANKOLE"
click at [1000, 24] on input "Search" at bounding box center [997, 26] width 140 height 14
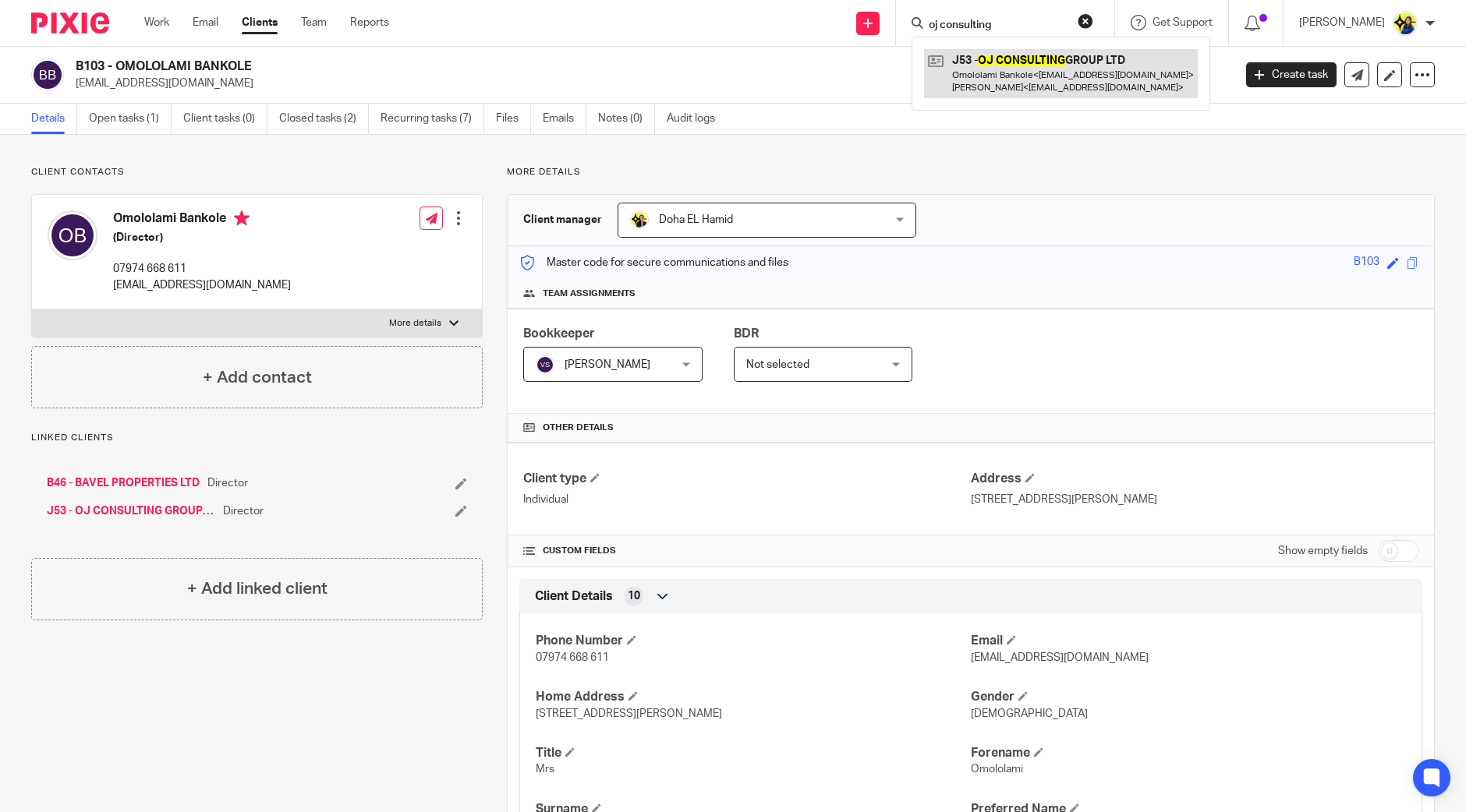
type input "oj consulting"
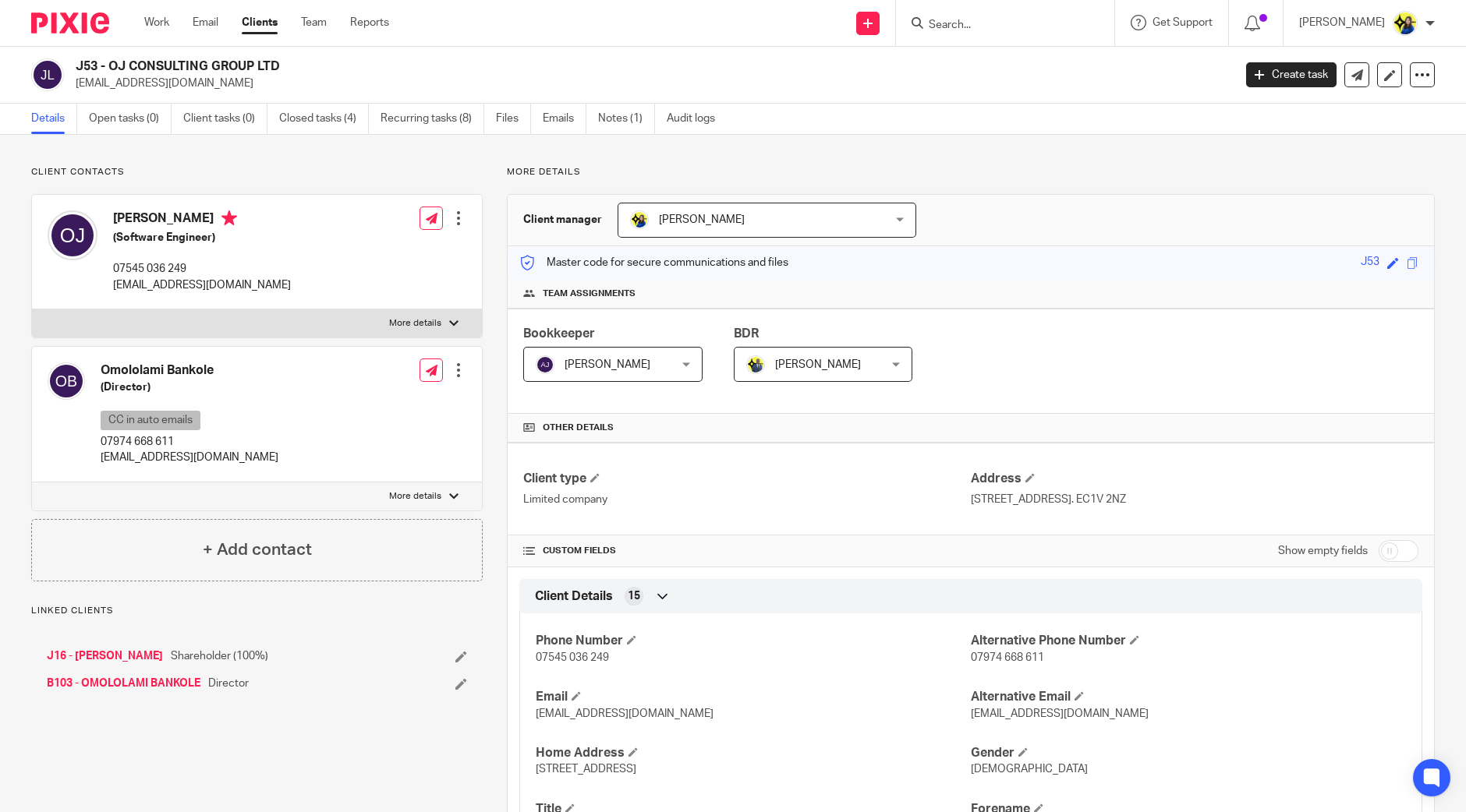
drag, startPoint x: 69, startPoint y: 64, endPoint x: 368, endPoint y: 67, distance: 299.0
click at [368, 67] on div "J53 - OJ CONSULTING GROUP LTD [EMAIL_ADDRESS][DOMAIN_NAME]" at bounding box center [627, 75] width 1192 height 33
copy div "J53 - OJ CONSULTING GROUP LTD"
drag, startPoint x: 111, startPoint y: 220, endPoint x: 235, endPoint y: 216, distance: 124.1
click at [235, 216] on div "[PERSON_NAME] (Software Engineer) 07545 036 249 [EMAIL_ADDRESS][DOMAIN_NAME]" at bounding box center [169, 252] width 244 height 99
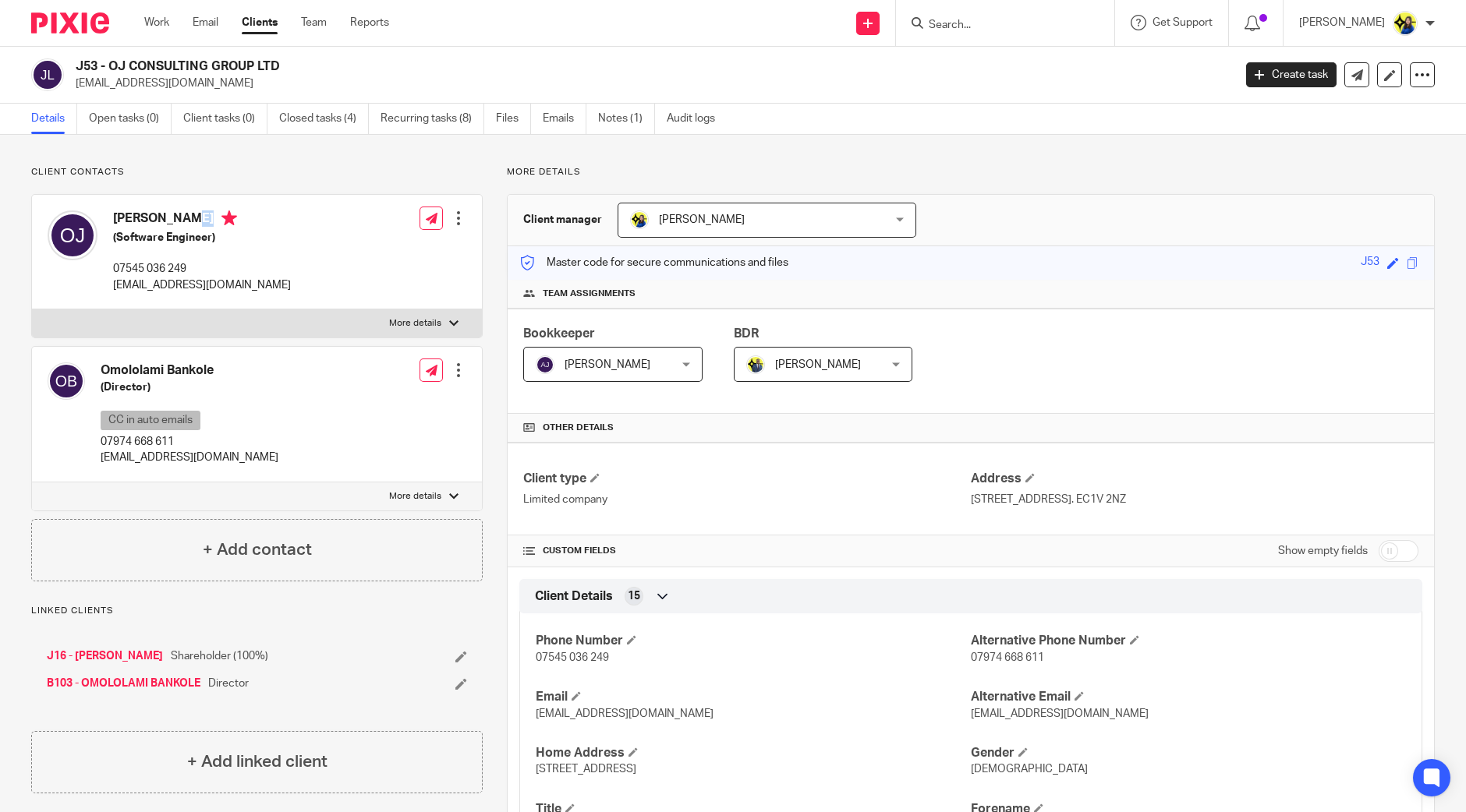
copy h4 "[PERSON_NAME]"
drag, startPoint x: 96, startPoint y: 370, endPoint x: 228, endPoint y: 377, distance: 132.2
click at [228, 377] on div "Omololami Bankole (Director) CC in auto emails 07974 668 611 [EMAIL_ADDRESS][DO…" at bounding box center [163, 415] width 231 height 119
copy h4 "Omololami Bankole"
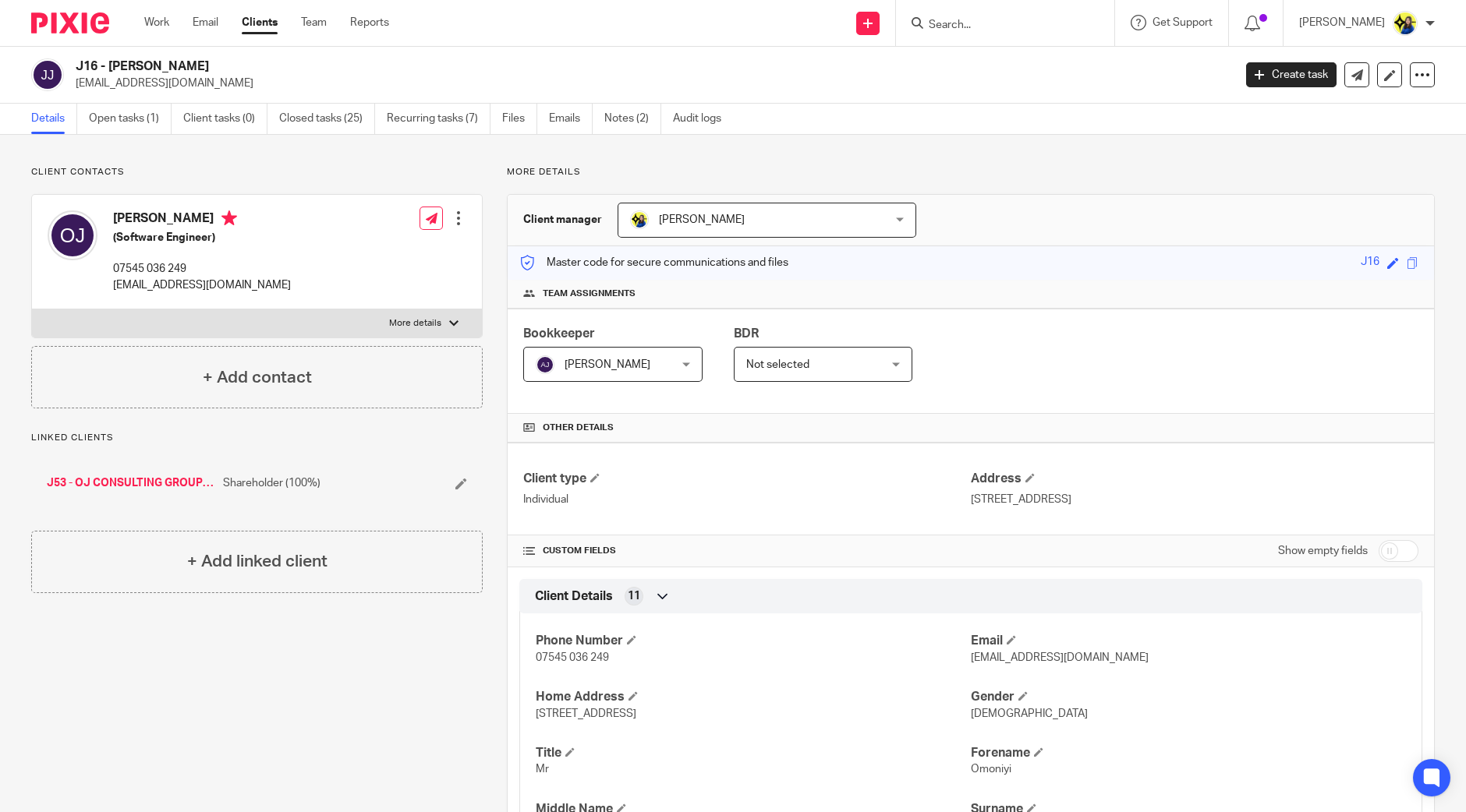
drag, startPoint x: 71, startPoint y: 67, endPoint x: 279, endPoint y: 56, distance: 208.3
click at [279, 56] on div "J16 - OMONIYI JOHNSON objohnson@gmail.com Create task Update from Companies Hou…" at bounding box center [733, 75] width 1466 height 57
copy h2 "J16 - OMONIYI JOHNSON"
click at [1025, 32] on form at bounding box center [1010, 24] width 166 height 20
click at [1025, 27] on input "Search" at bounding box center [997, 26] width 140 height 14
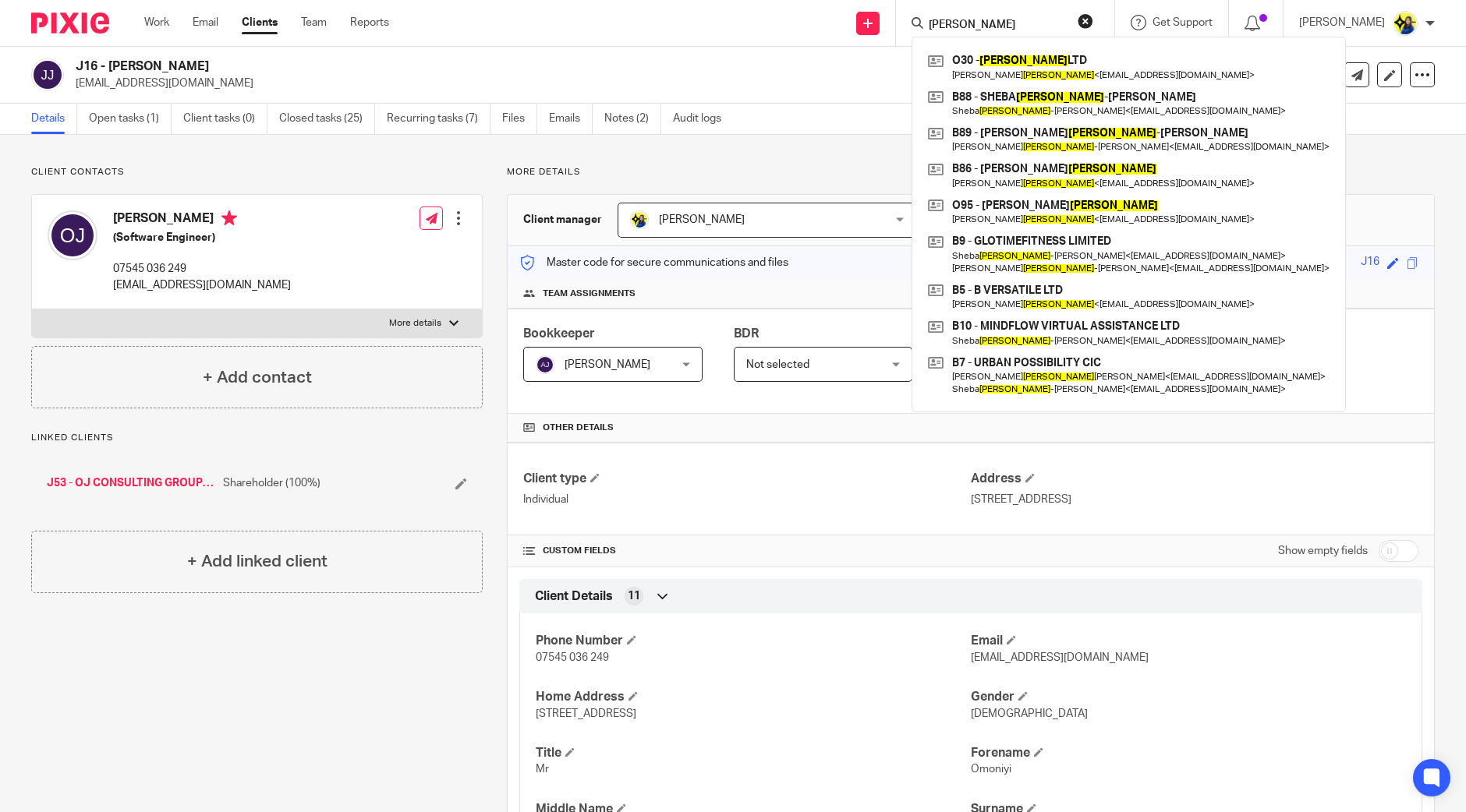
type input "boakye"
click at [1060, 51] on link at bounding box center [1129, 67] width 409 height 36
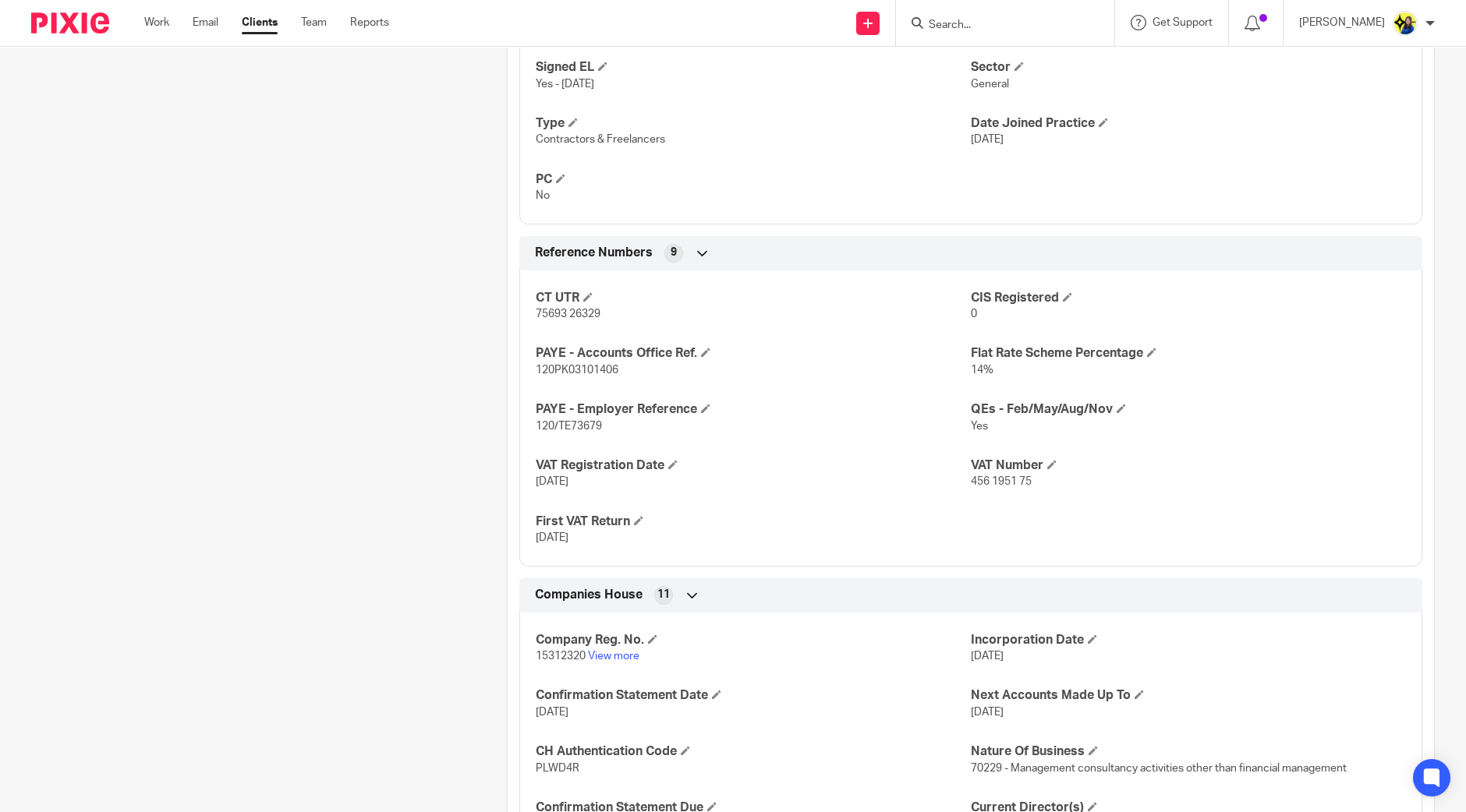
scroll to position [1072, 0]
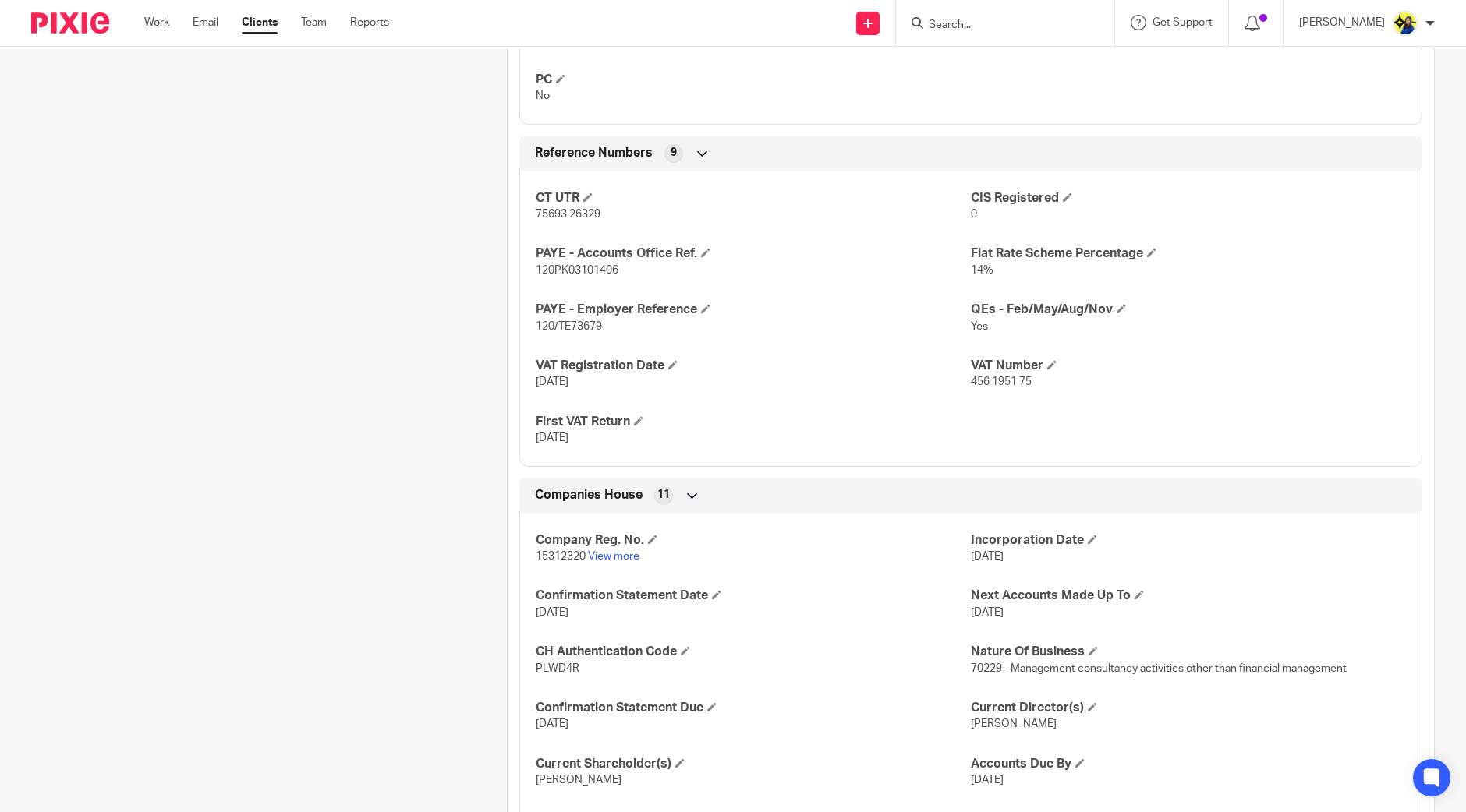
click at [378, 494] on div "Client contacts Emmanuel Owusu Boakye (Business Analyst) 07940 073 089 e.owusub…" at bounding box center [244, 31] width 475 height 1875
click at [361, 497] on div "Client contacts Emmanuel Owusu Boakye (Business Analyst) 07940 073 089 e.owusub…" at bounding box center [244, 31] width 475 height 1875
drag, startPoint x: 361, startPoint y: 496, endPoint x: 361, endPoint y: 504, distance: 8.0
click at [361, 503] on div "Client contacts Emmanuel Owusu Boakye (Business Analyst) 07940 073 089 e.owusub…" at bounding box center [244, 31] width 475 height 1875
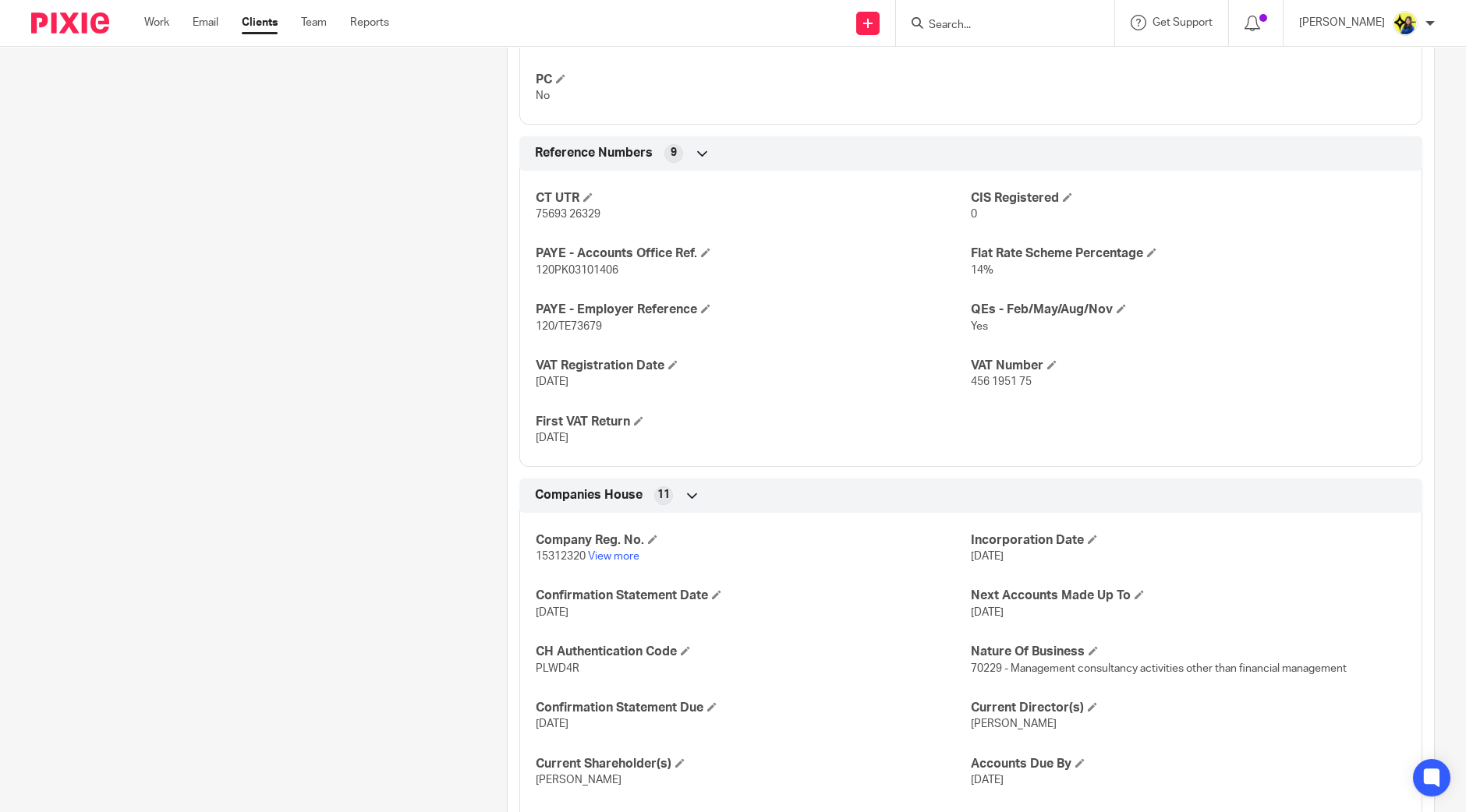
click at [357, 512] on div "Client contacts Emmanuel Owusu Boakye (Business Analyst) 07940 073 089 e.owusub…" at bounding box center [244, 31] width 475 height 1875
click at [339, 492] on div "Client contacts Emmanuel Owusu Boakye (Business Analyst) 07940 073 089 e.owusub…" at bounding box center [244, 31] width 475 height 1875
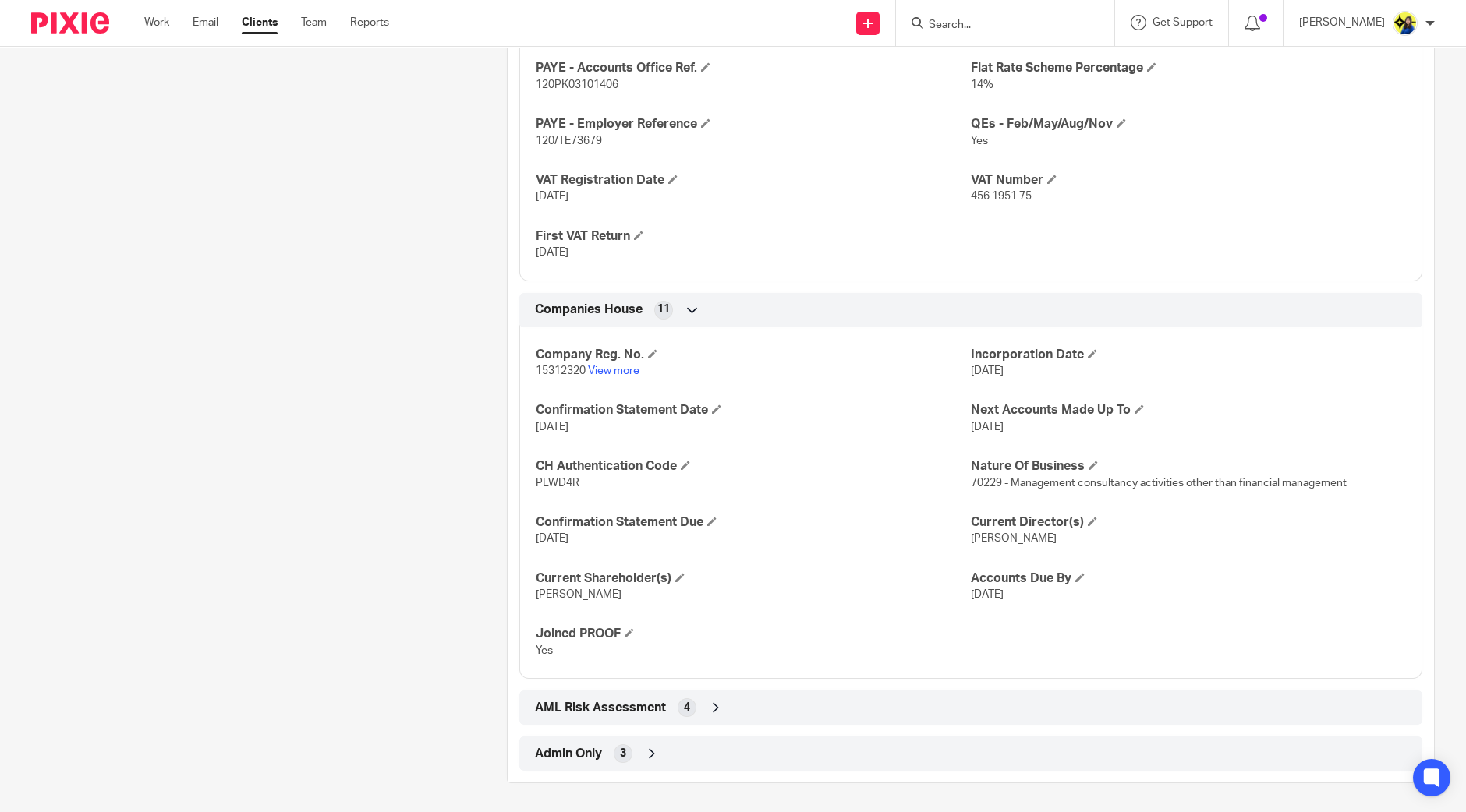
scroll to position [965, 0]
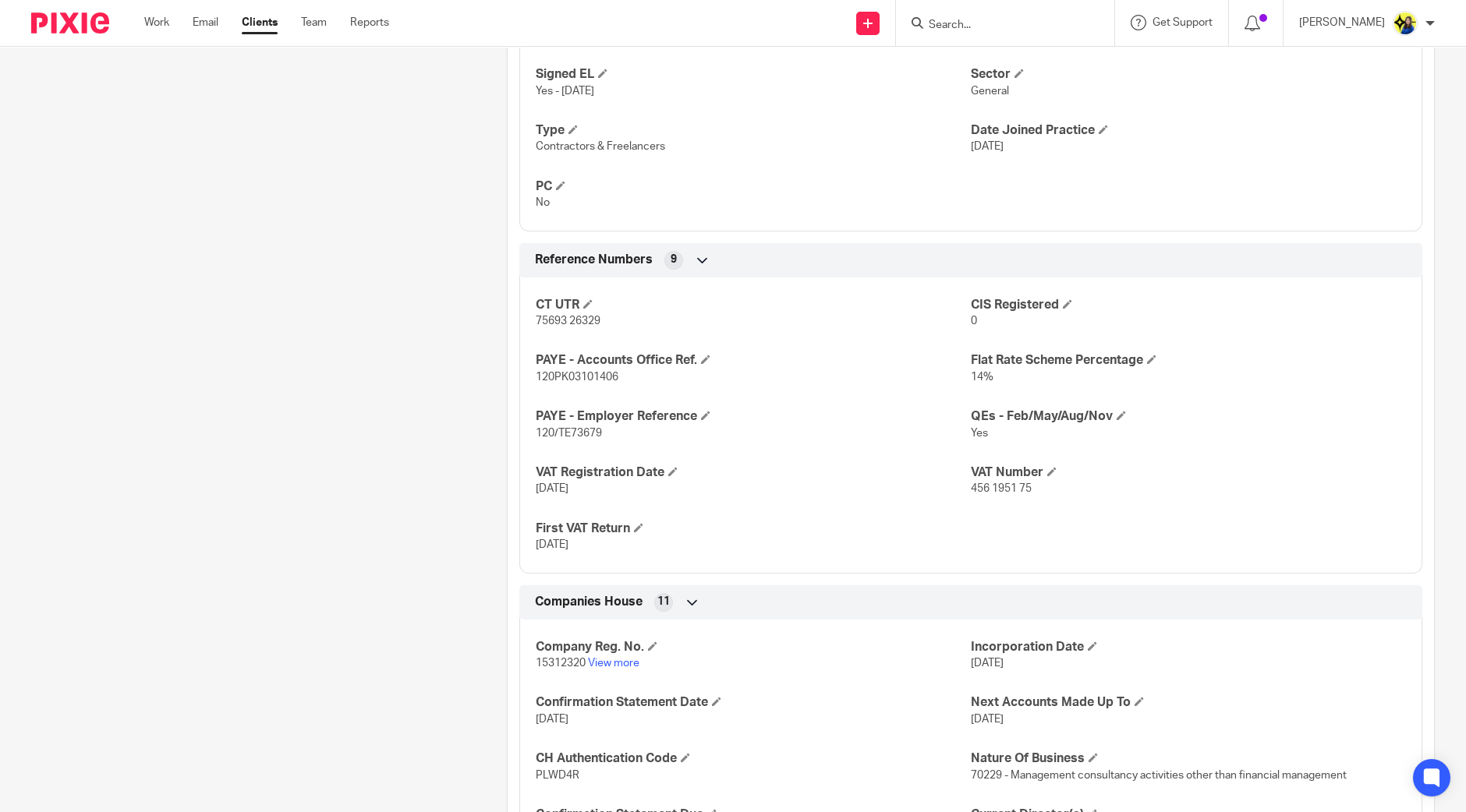
click at [330, 497] on div "Client contacts Emmanuel Owusu Boakye (Business Analyst) 07940 073 089 e.owusub…" at bounding box center [244, 138] width 475 height 1875
click at [276, 516] on div "Client contacts Emmanuel Owusu Boakye (Business Analyst) 07940 073 089 e.owusub…" at bounding box center [244, 138] width 475 height 1875
click at [231, 356] on div "Client contacts Emmanuel Owusu Boakye (Business Analyst) 07940 073 089 e.owusub…" at bounding box center [244, 138] width 475 height 1875
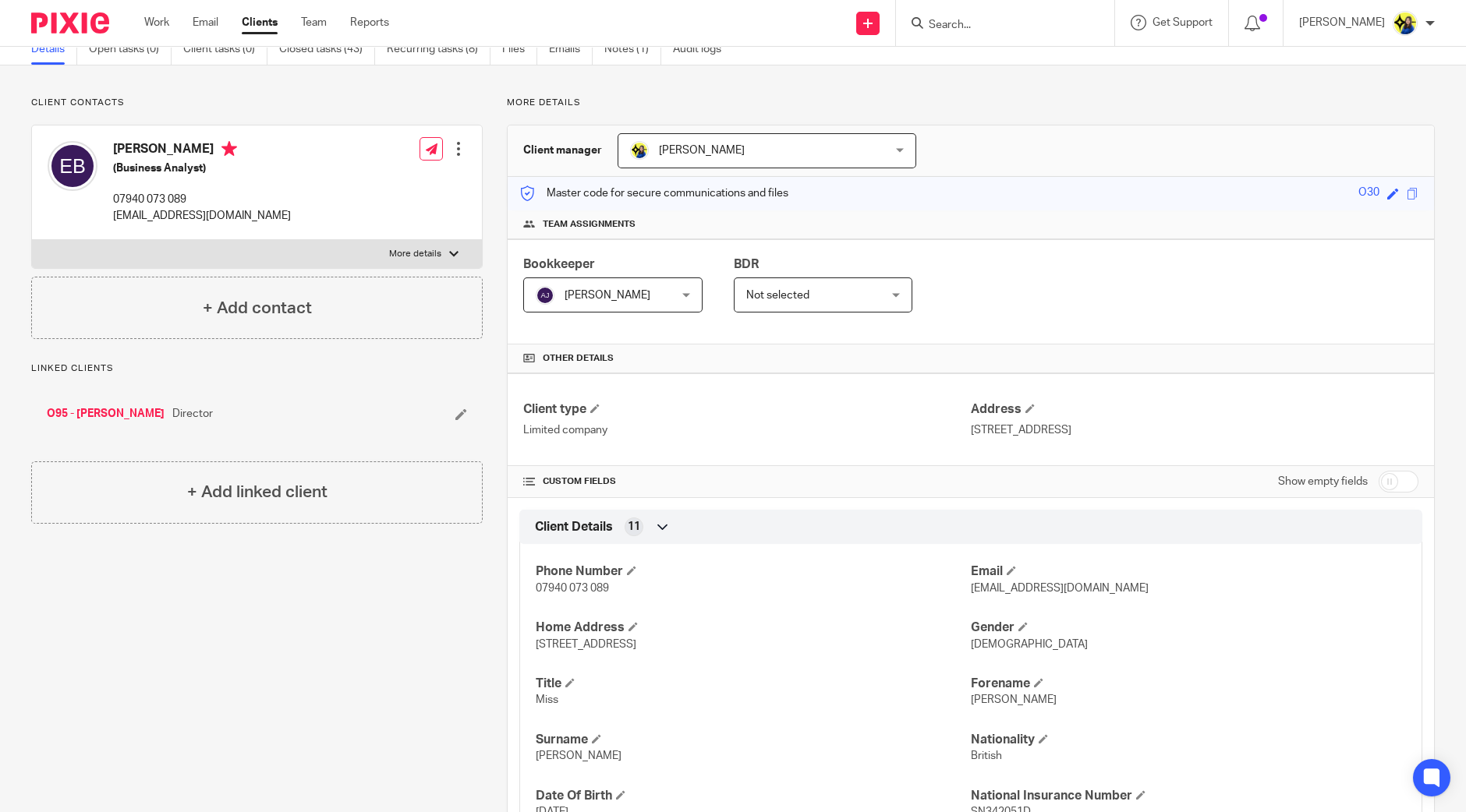
scroll to position [0, 0]
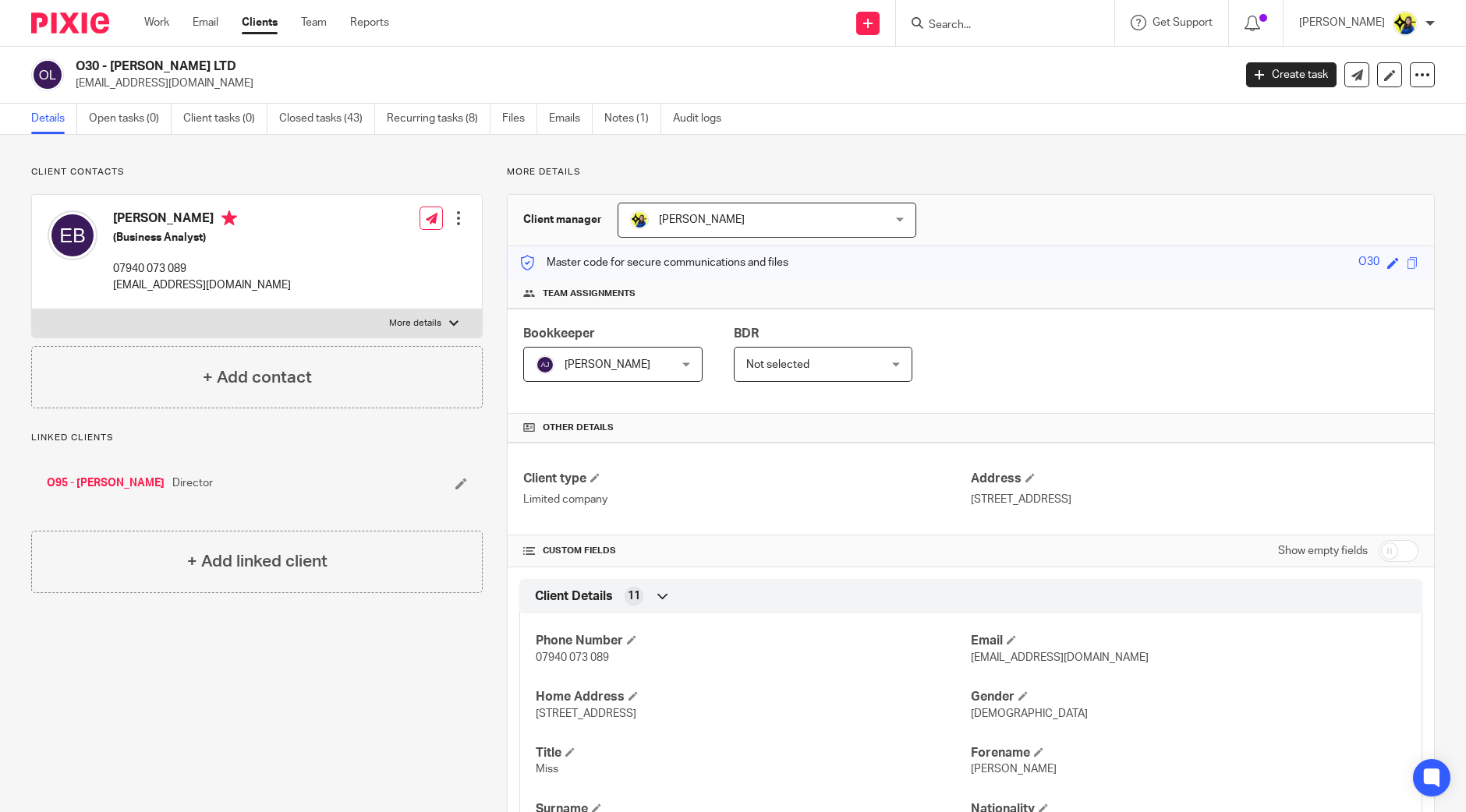
click at [1020, 29] on input "Search" at bounding box center [997, 26] width 140 height 14
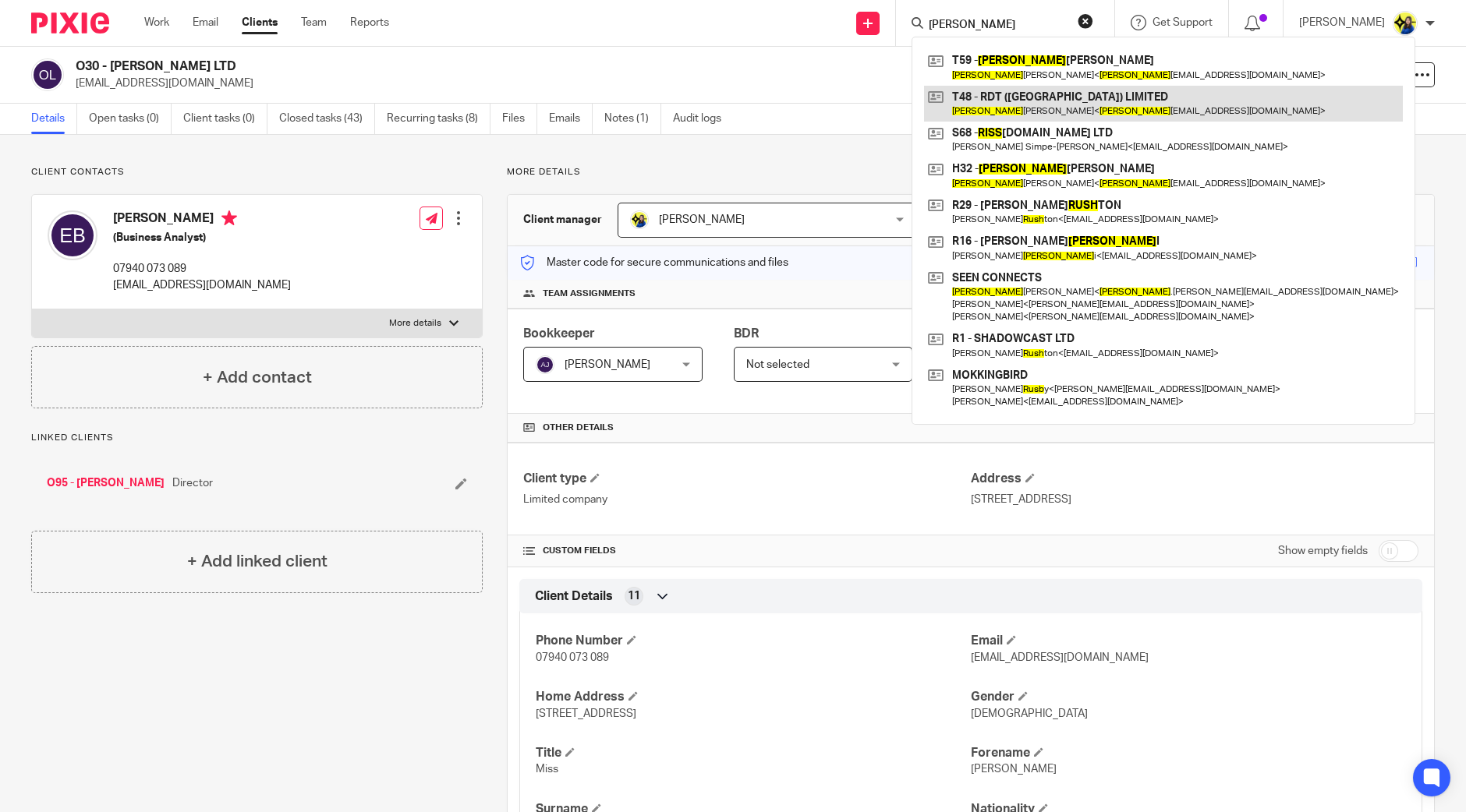
type input "russ"
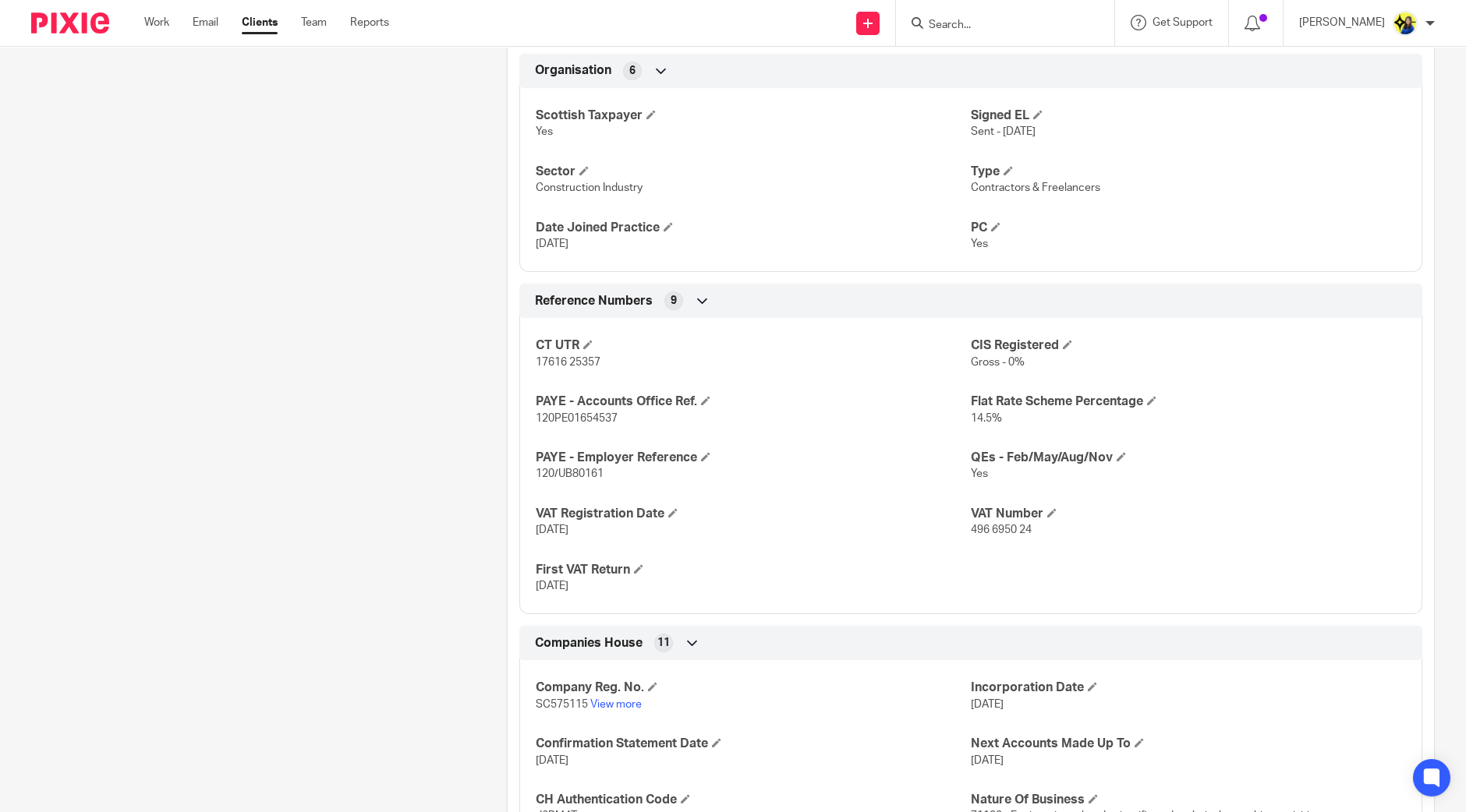
scroll to position [1266, 0]
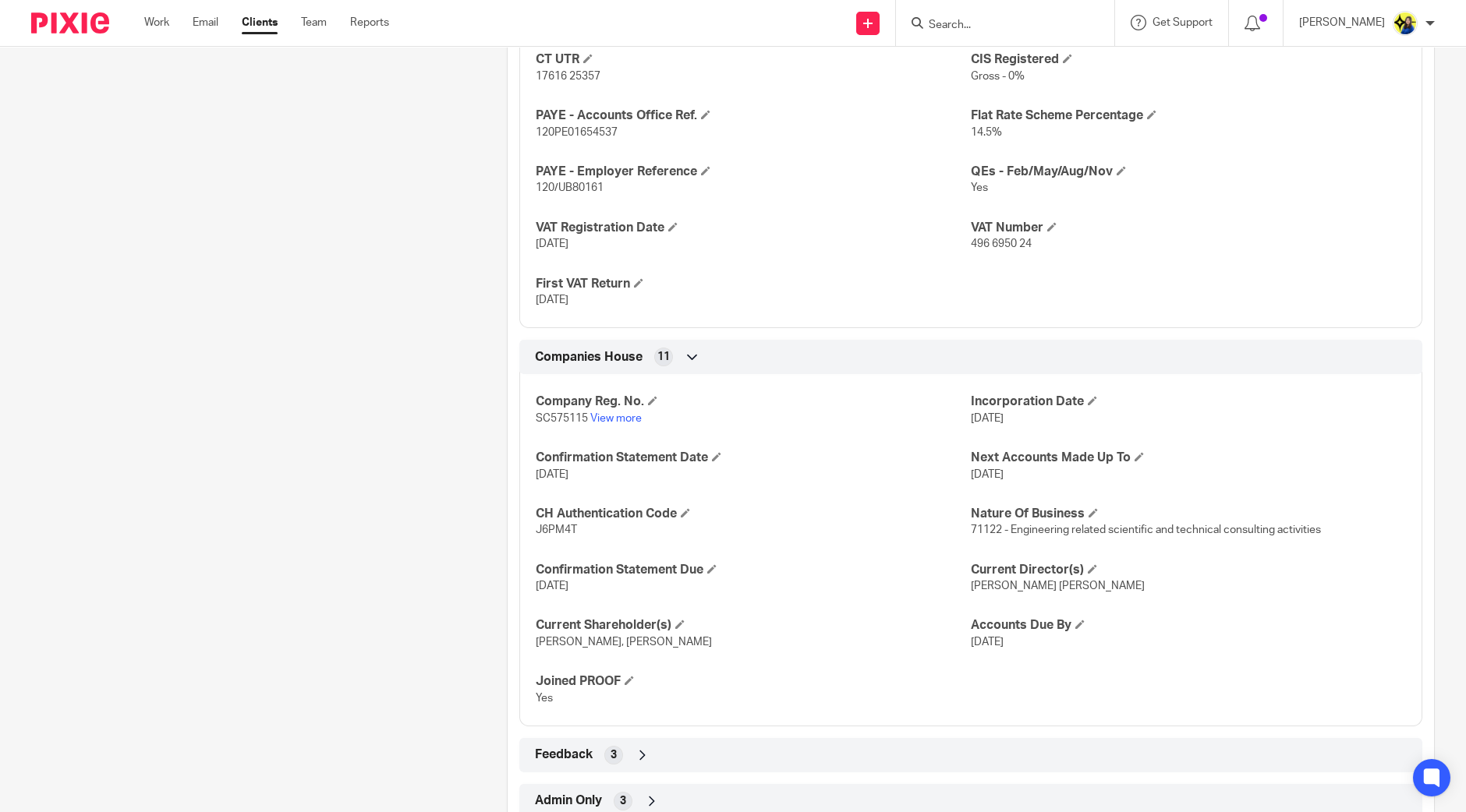
drag, startPoint x: 1048, startPoint y: 249, endPoint x: 982, endPoint y: 249, distance: 66.0
click at [971, 247] on p "496 6950 24" at bounding box center [1188, 244] width 436 height 15
copy span "96 6950 24"
